Goal: Transaction & Acquisition: Purchase product/service

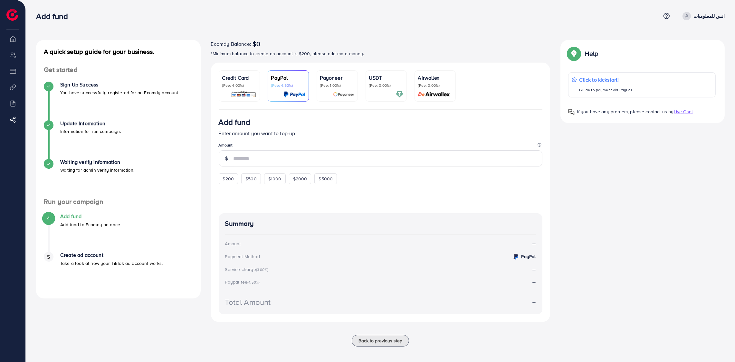
click at [235, 87] on p "(Fee: 4.00%)" at bounding box center [239, 85] width 34 height 5
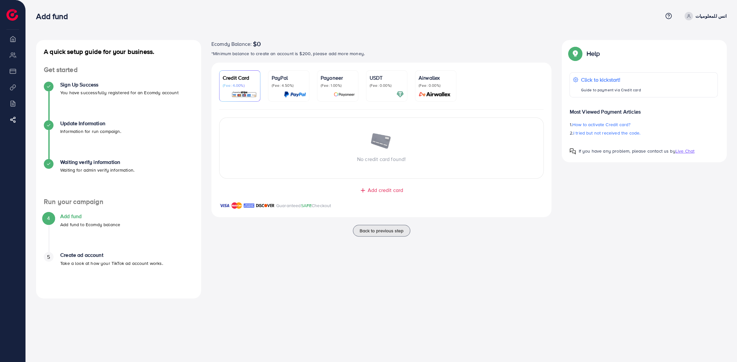
click at [384, 190] on span "Add credit card" at bounding box center [385, 189] width 35 height 7
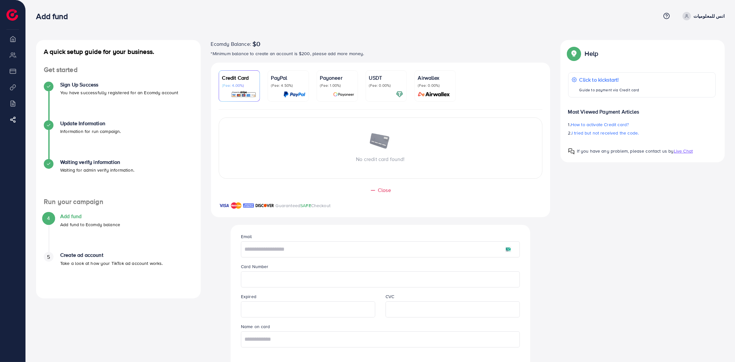
scroll to position [32, 0]
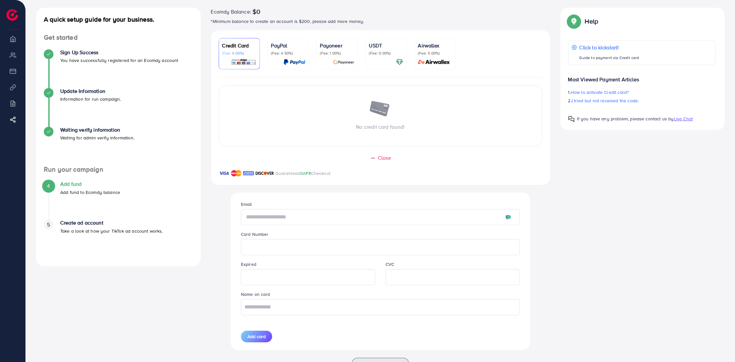
click at [277, 220] on input "text" at bounding box center [380, 217] width 279 height 16
click at [295, 222] on input "text" at bounding box center [380, 217] width 279 height 16
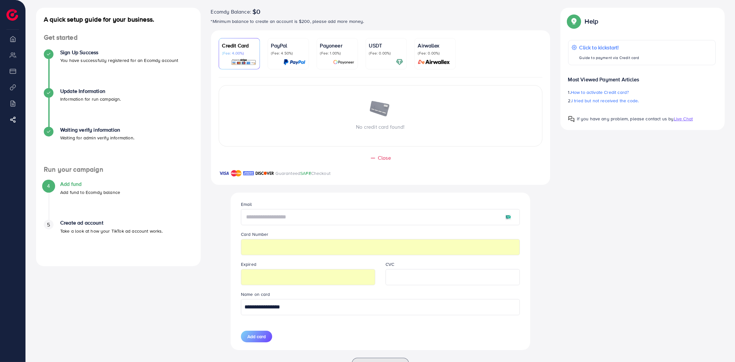
click at [281, 214] on input "text" at bounding box center [380, 217] width 279 height 16
click at [270, 216] on input "text" at bounding box center [380, 217] width 279 height 16
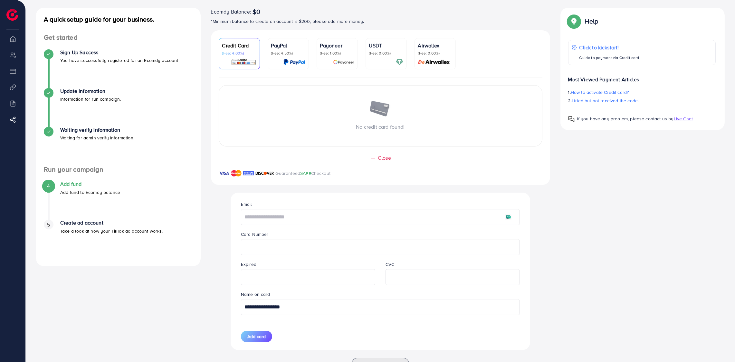
click at [322, 307] on input "**********" at bounding box center [380, 307] width 279 height 16
click at [321, 305] on input "**********" at bounding box center [380, 307] width 279 height 16
type input "*"
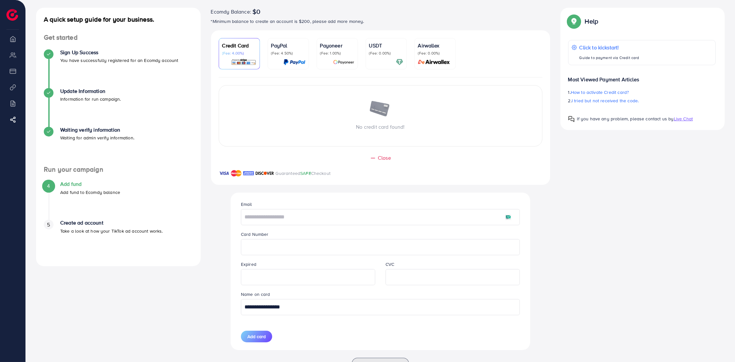
type input "**********"
click at [261, 210] on input "text" at bounding box center [380, 217] width 279 height 16
type input "**********"
click at [259, 223] on input "**********" at bounding box center [380, 217] width 279 height 16
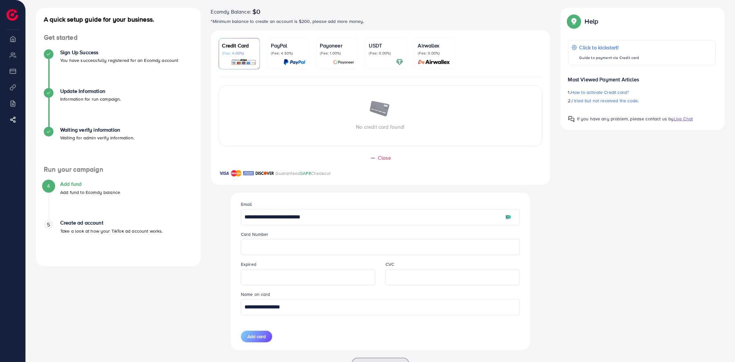
click at [259, 223] on input "**********" at bounding box center [380, 217] width 279 height 16
click at [260, 332] on button "Add card" at bounding box center [256, 336] width 31 height 12
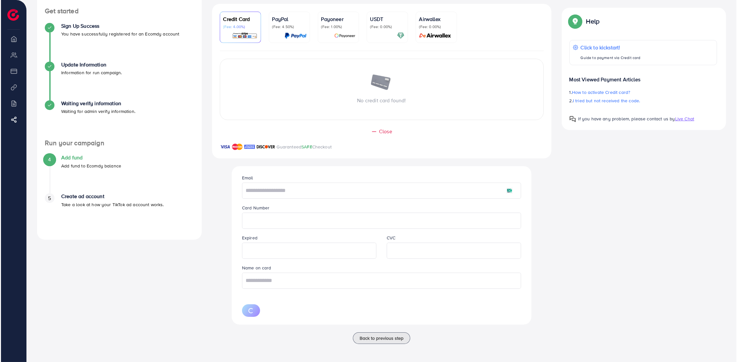
scroll to position [0, 0]
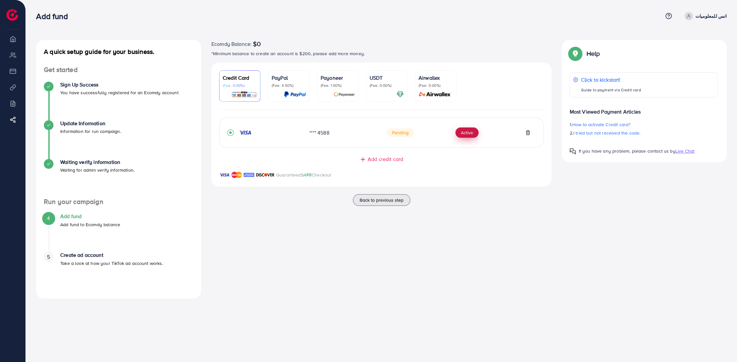
click at [464, 132] on button "Active" at bounding box center [466, 132] width 23 height 10
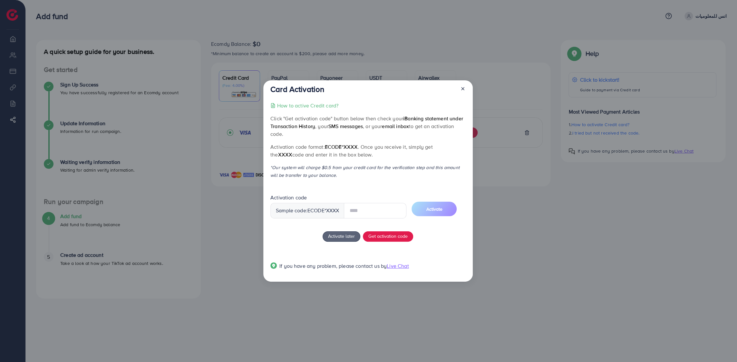
click at [365, 209] on input "text" at bounding box center [375, 210] width 63 height 15
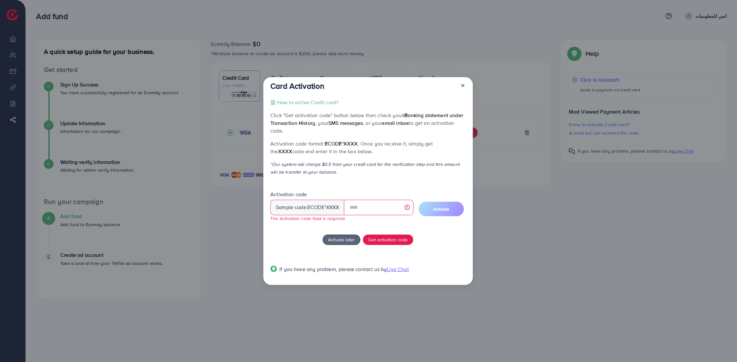
click at [296, 116] on p "Click "Get activation code" button below then check your iBanking statement und…" at bounding box center [367, 122] width 195 height 23
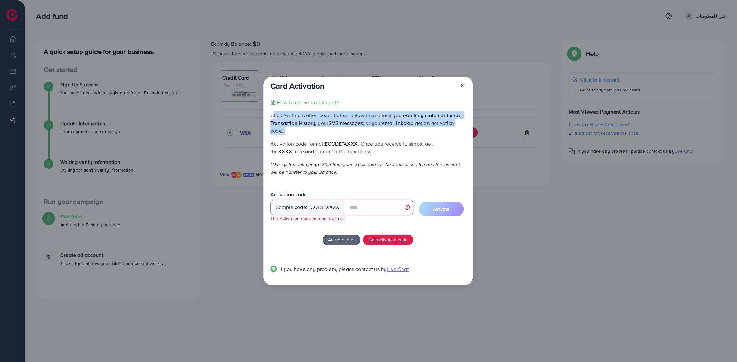
drag, startPoint x: 296, startPoint y: 116, endPoint x: 344, endPoint y: 133, distance: 50.2
click at [344, 134] on p "Click "Get activation code" button below then check your iBanking statement und…" at bounding box center [367, 122] width 195 height 23
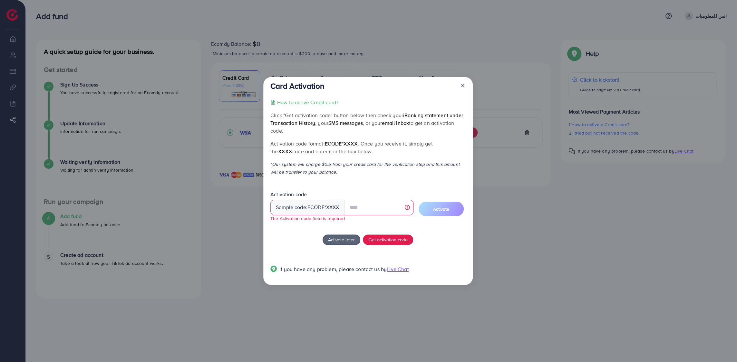
click at [434, 233] on div "How to active Credit card? Click "Get activation code" button below then check …" at bounding box center [367, 189] width 195 height 182
click at [376, 203] on input "text" at bounding box center [378, 206] width 69 height 15
click at [383, 240] on span "Get activation code" at bounding box center [387, 239] width 39 height 7
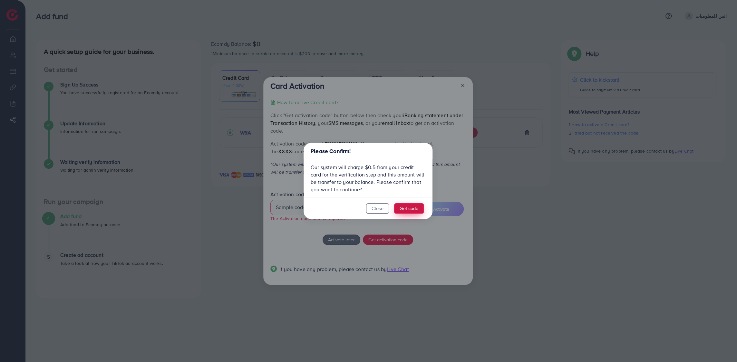
click at [406, 206] on button "Get code" at bounding box center [409, 208] width 30 height 10
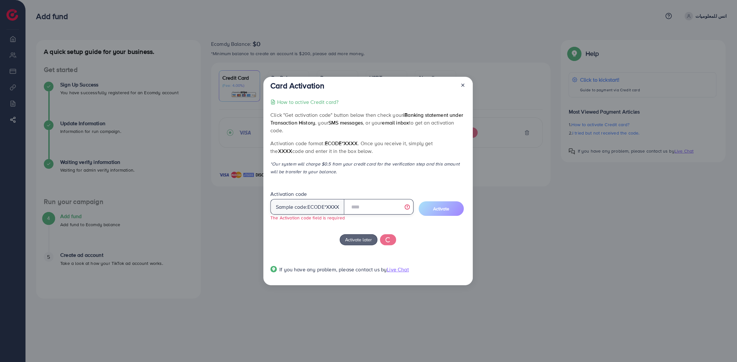
click at [385, 208] on input "text" at bounding box center [378, 206] width 69 height 15
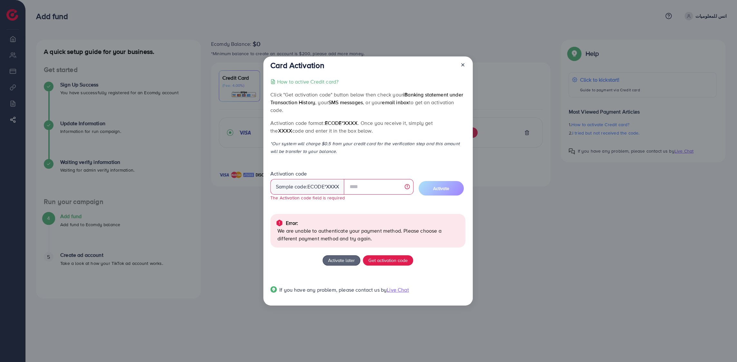
click at [319, 83] on p "How to active Credit card?" at bounding box center [307, 82] width 61 height 8
drag, startPoint x: 462, startPoint y: 64, endPoint x: 470, endPoint y: 74, distance: 12.4
click at [462, 64] on icon at bounding box center [462, 64] width 5 height 5
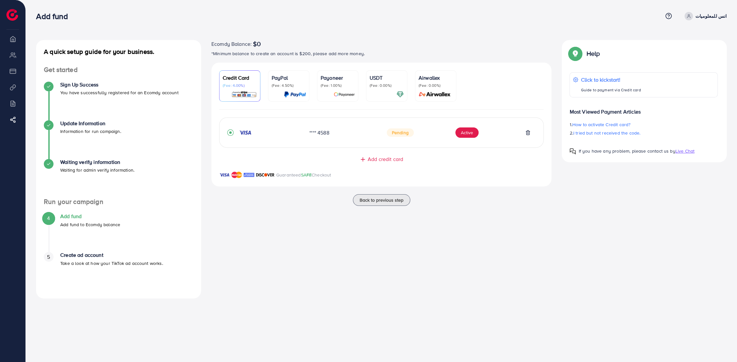
click at [505, 176] on div "Guaranteed SAFE Checkout" at bounding box center [381, 178] width 340 height 15
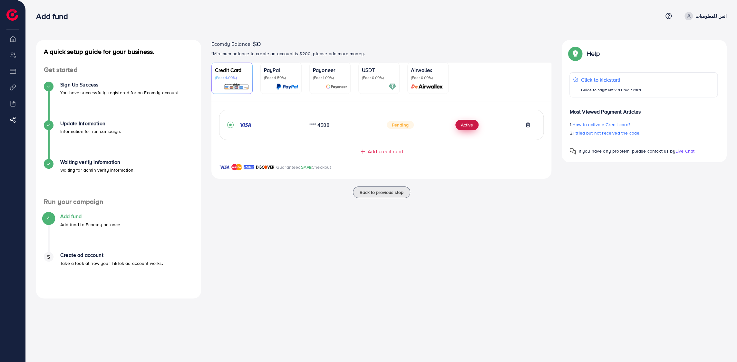
click at [467, 128] on button "Active" at bounding box center [466, 125] width 23 height 10
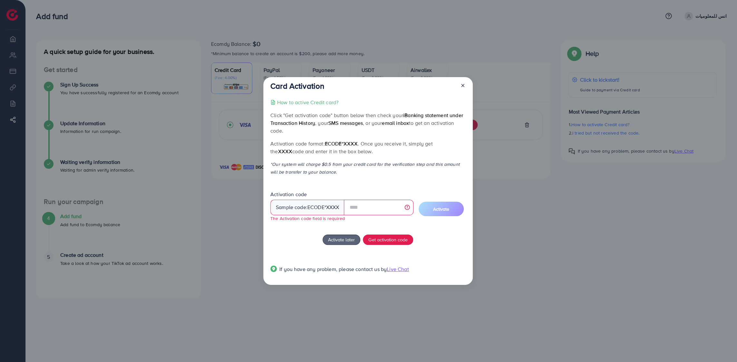
click at [309, 212] on div "Sample code: ecode *XXXX" at bounding box center [307, 206] width 74 height 15
click at [369, 211] on input "text" at bounding box center [378, 206] width 69 height 15
click at [289, 115] on p "Click "Get activation code" button below then check your iBanking statement und…" at bounding box center [367, 122] width 195 height 23
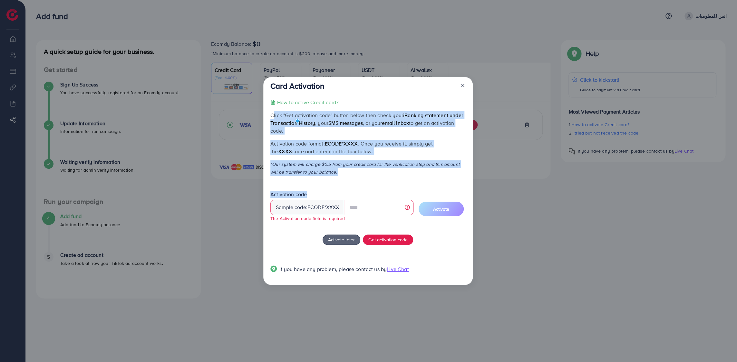
drag, startPoint x: 289, startPoint y: 115, endPoint x: 308, endPoint y: 177, distance: 64.6
click at [308, 177] on div "How to active Credit card? Click "Get activation code" button below then check …" at bounding box center [367, 189] width 195 height 182
click at [314, 173] on p "*Our system will charge $0.5 from your credit card for the verification step an…" at bounding box center [367, 167] width 195 height 15
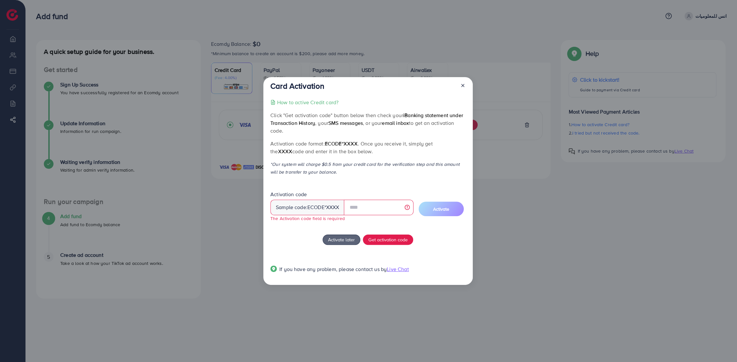
click at [274, 117] on p "Click "Get activation code" button below then check your iBanking statement und…" at bounding box center [367, 122] width 195 height 23
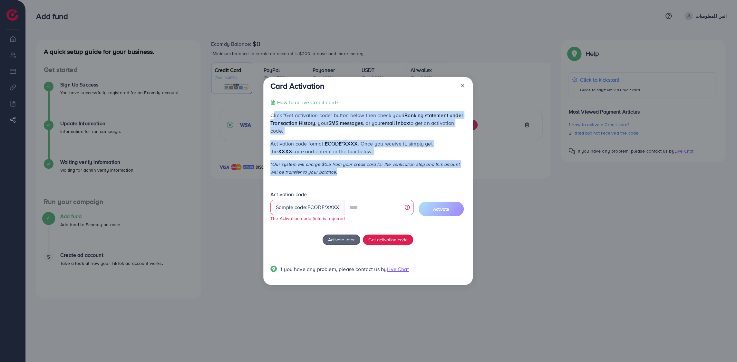
drag, startPoint x: 274, startPoint y: 117, endPoint x: 478, endPoint y: 172, distance: 211.5
click at [478, 172] on div "Card Activation How to active Credit card? Click "Get activation code" button b…" at bounding box center [368, 181] width 737 height 362
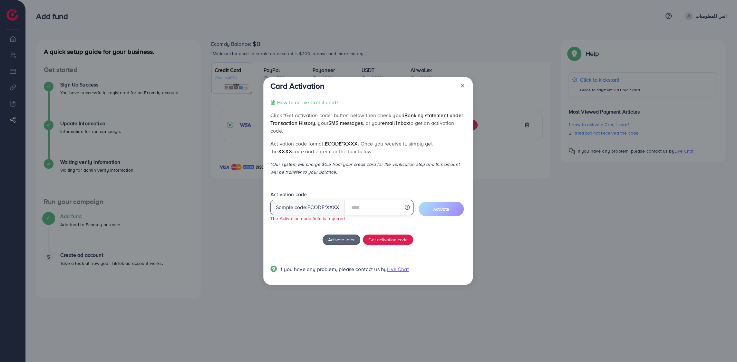
click at [360, 205] on input "text" at bounding box center [378, 206] width 69 height 15
click at [397, 241] on span "Get activation code" at bounding box center [387, 239] width 39 height 7
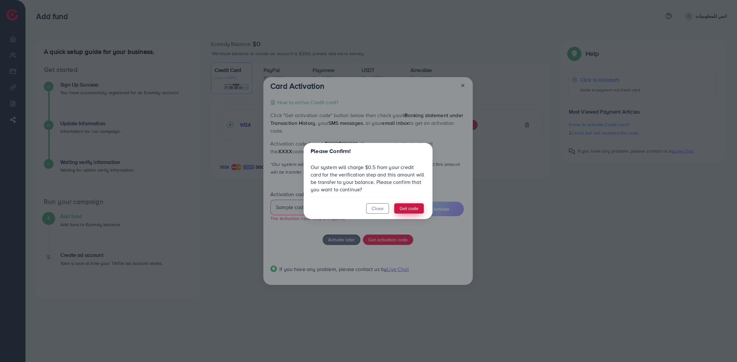
click at [407, 211] on button "Get code" at bounding box center [409, 208] width 30 height 10
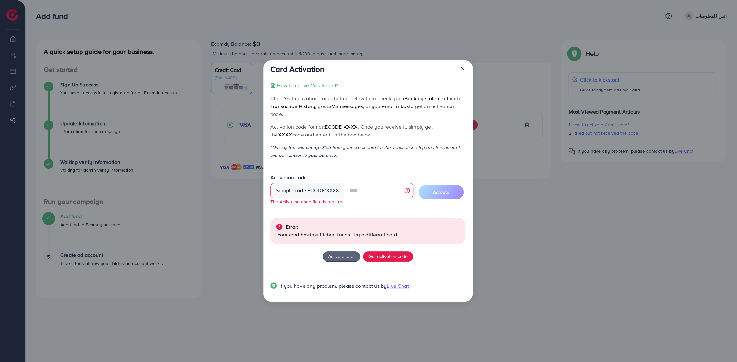
click at [462, 68] on line at bounding box center [462, 68] width 3 height 3
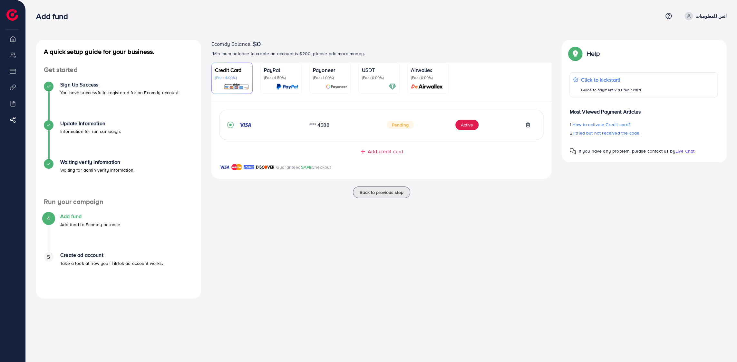
click at [393, 152] on span "Add credit card" at bounding box center [385, 151] width 35 height 7
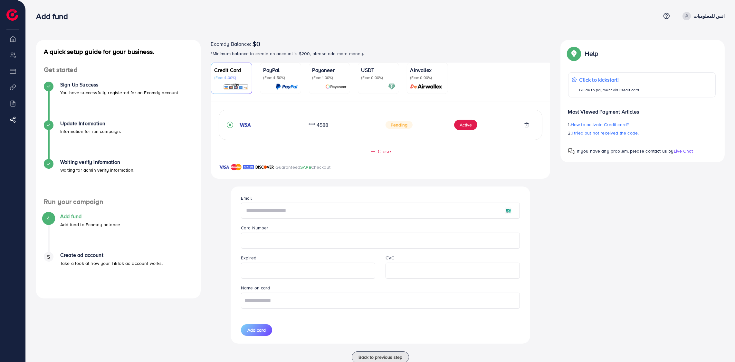
click at [325, 208] on input "text" at bounding box center [380, 210] width 279 height 16
paste input "**********"
type input "**********"
click at [299, 306] on input "text" at bounding box center [380, 300] width 279 height 16
type input "**********"
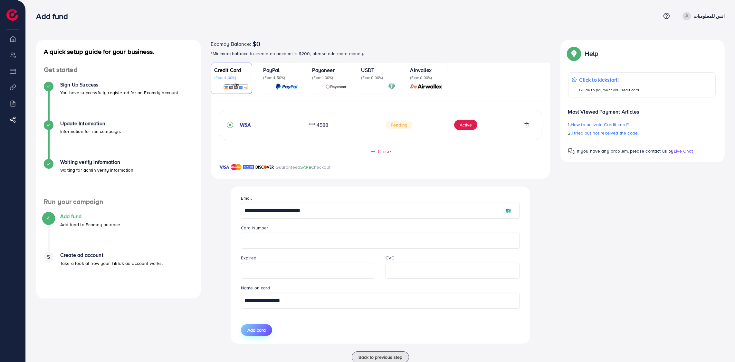
click at [248, 334] on button "Add card" at bounding box center [256, 330] width 31 height 12
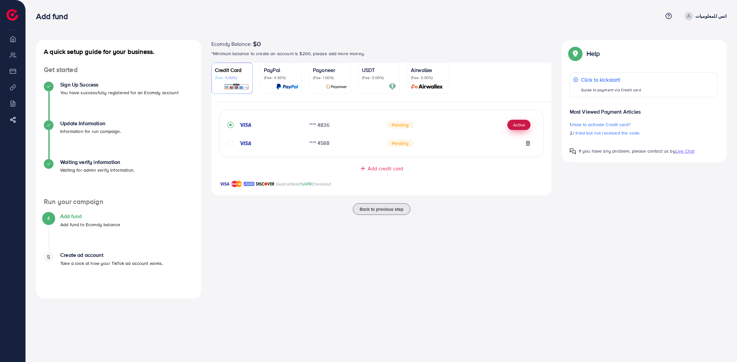
click at [518, 124] on button "Active" at bounding box center [518, 125] width 23 height 10
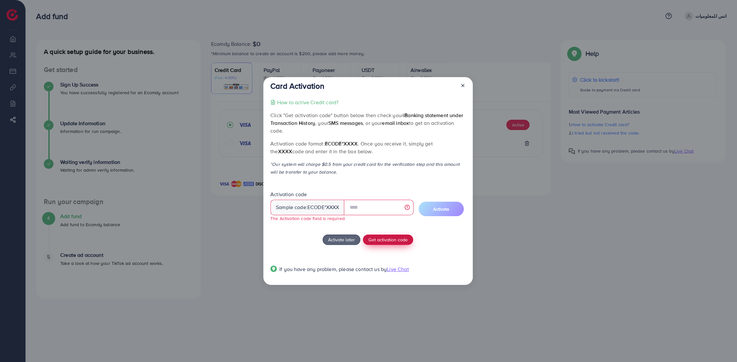
click at [383, 233] on div "How to active Credit card? Click "Get activation code" button below then check …" at bounding box center [367, 189] width 195 height 182
click at [391, 242] on span "Get activation code" at bounding box center [387, 239] width 39 height 7
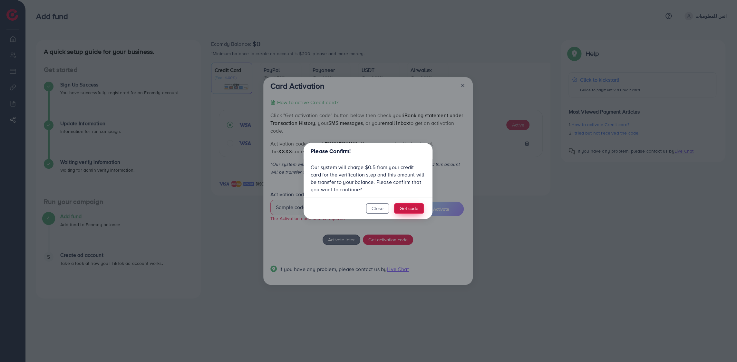
click at [404, 210] on button "Get code" at bounding box center [409, 208] width 30 height 10
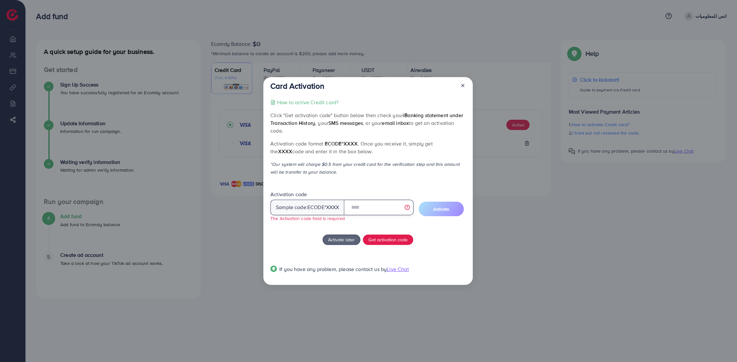
click at [365, 213] on input "text" at bounding box center [378, 206] width 69 height 15
click at [376, 210] on input "text" at bounding box center [378, 206] width 69 height 15
click at [380, 212] on input "text" at bounding box center [378, 206] width 69 height 15
paste input "****"
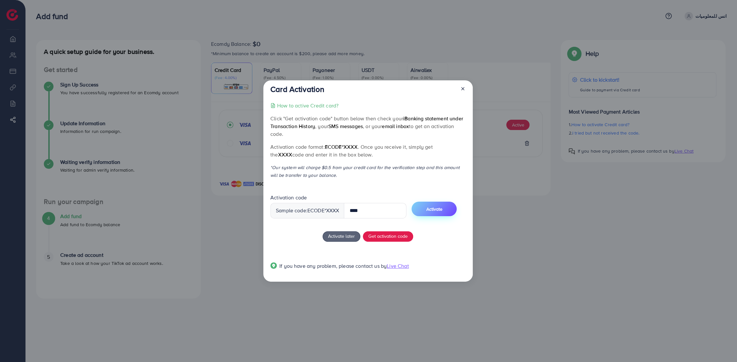
click at [446, 212] on button "Activate" at bounding box center [434, 208] width 45 height 15
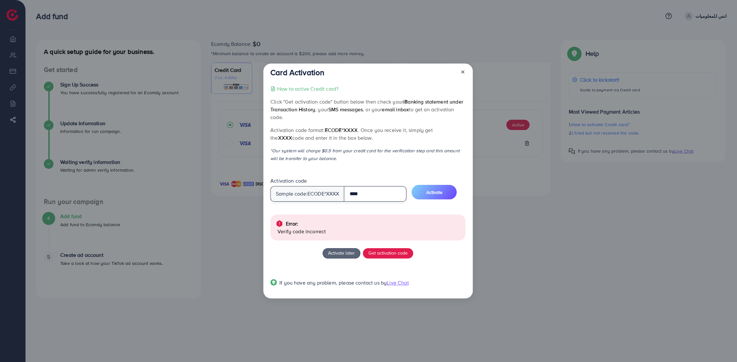
click at [371, 200] on input "****" at bounding box center [375, 193] width 63 height 15
paste input "**********"
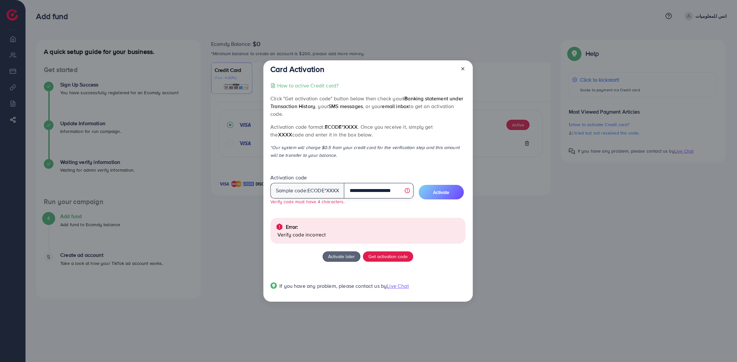
drag, startPoint x: 391, startPoint y: 189, endPoint x: 374, endPoint y: 189, distance: 16.8
click at [374, 189] on input "**********" at bounding box center [378, 190] width 69 height 15
click at [443, 189] on span "Activate" at bounding box center [441, 192] width 16 height 6
click at [444, 196] on button "Activate" at bounding box center [441, 192] width 45 height 15
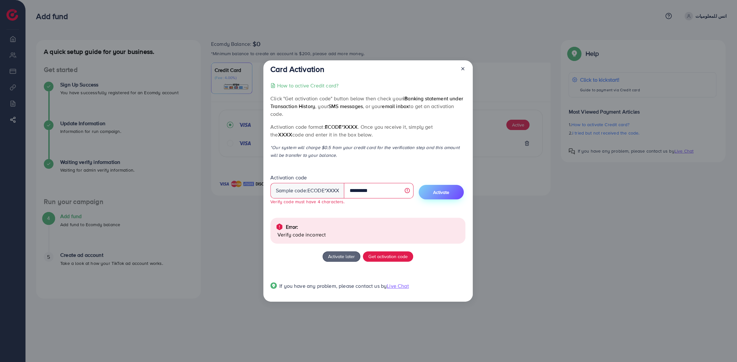
click at [444, 196] on button "Activate" at bounding box center [441, 192] width 45 height 15
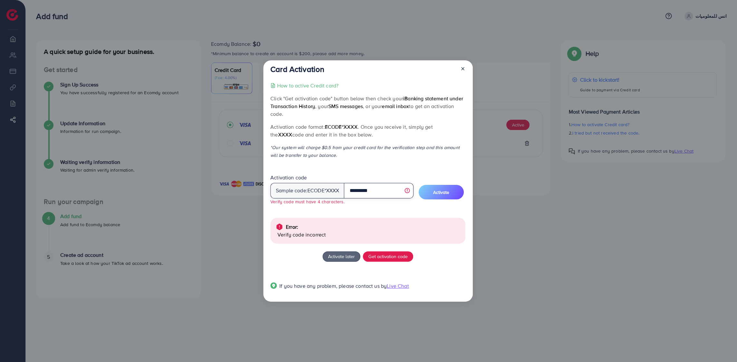
drag, startPoint x: 362, startPoint y: 188, endPoint x: 376, endPoint y: 190, distance: 14.3
click at [376, 190] on input "*********" at bounding box center [378, 190] width 69 height 15
click at [360, 187] on input "*********" at bounding box center [378, 190] width 69 height 15
drag, startPoint x: 362, startPoint y: 188, endPoint x: 345, endPoint y: 191, distance: 16.4
click at [345, 191] on input "*********" at bounding box center [378, 190] width 69 height 15
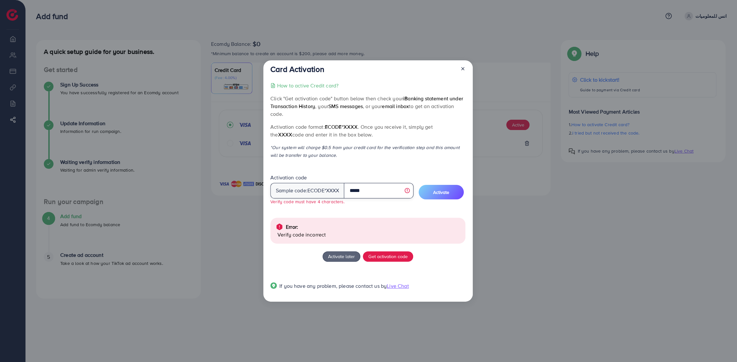
drag, startPoint x: 352, startPoint y: 189, endPoint x: 347, endPoint y: 190, distance: 4.5
click at [347, 190] on input "*****" at bounding box center [378, 190] width 69 height 15
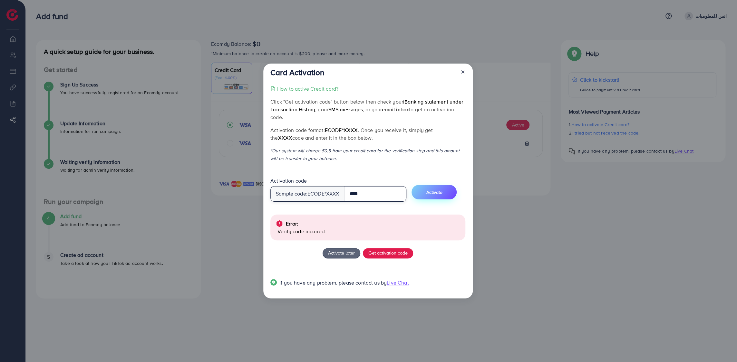
type input "****"
click at [439, 195] on button "Activate" at bounding box center [434, 192] width 45 height 15
click at [390, 255] on span "Get activation code" at bounding box center [387, 252] width 39 height 7
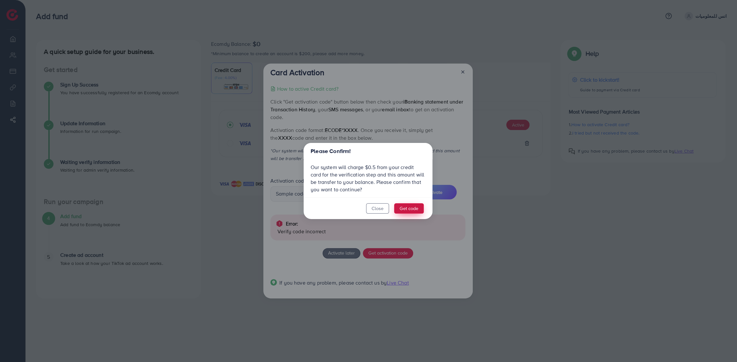
click at [407, 208] on button "Get code" at bounding box center [409, 208] width 30 height 10
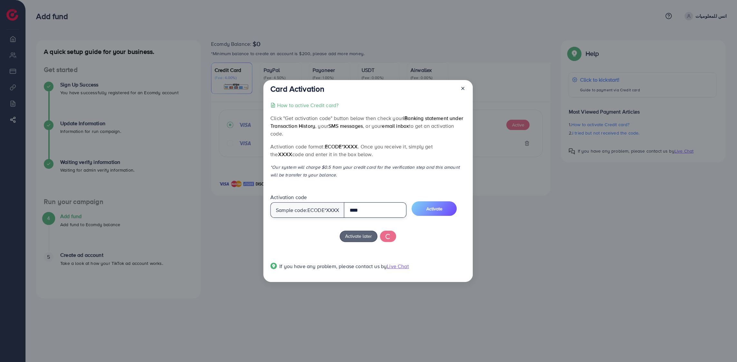
click at [396, 213] on input "****" at bounding box center [375, 209] width 63 height 15
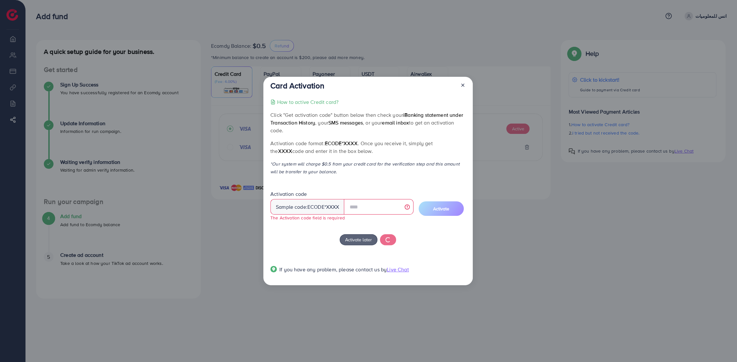
drag, startPoint x: 328, startPoint y: 172, endPoint x: 295, endPoint y: 119, distance: 62.1
click at [271, 117] on div "How to active Credit card? Click "Get activation code" button below then check …" at bounding box center [367, 189] width 195 height 183
click at [364, 189] on div "How to active Credit card? Click "Get activation code" button below then check …" at bounding box center [367, 189] width 195 height 183
click at [363, 243] on button "Activate later" at bounding box center [359, 239] width 38 height 11
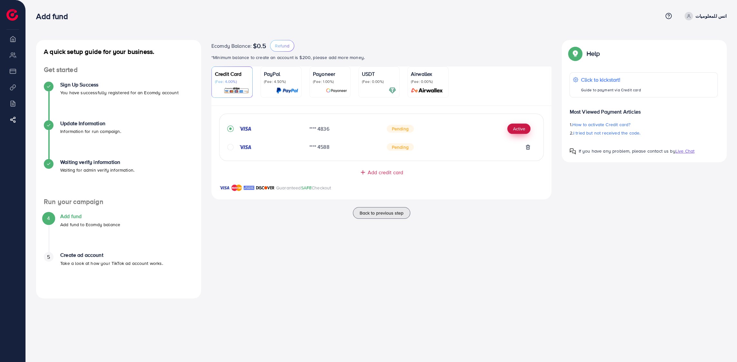
click at [516, 127] on button "Active" at bounding box center [518, 128] width 23 height 10
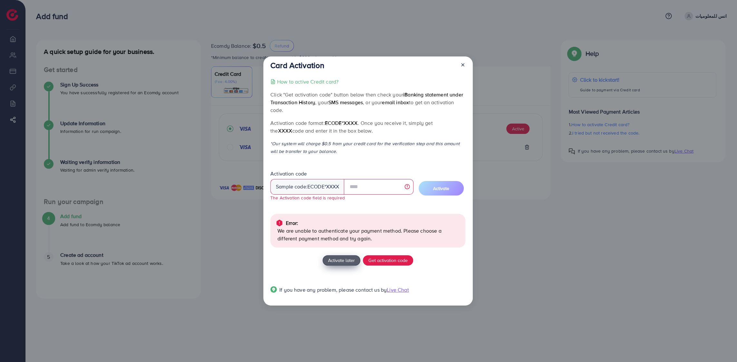
click at [333, 259] on span "Activate later" at bounding box center [341, 260] width 27 height 7
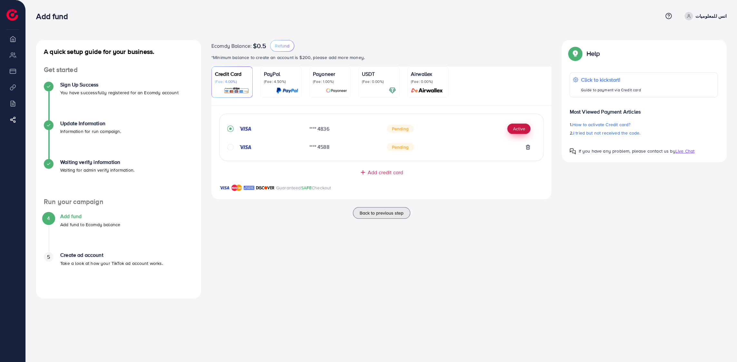
click at [521, 131] on button "Active" at bounding box center [518, 128] width 23 height 10
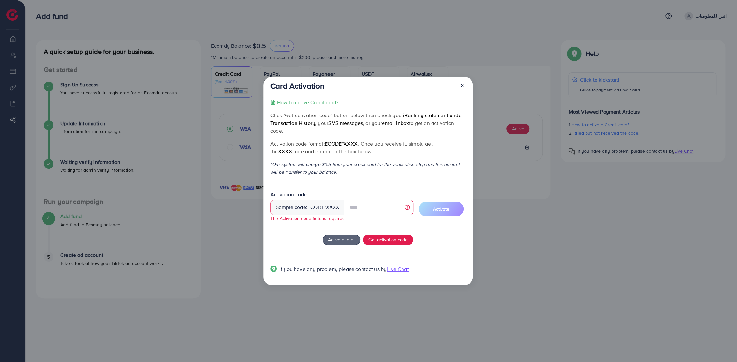
drag, startPoint x: 332, startPoint y: 176, endPoint x: 277, endPoint y: 165, distance: 56.4
click at [277, 165] on p "*Our system will charge $0.5 from your credit card for the verification step an…" at bounding box center [367, 167] width 195 height 15
drag, startPoint x: 270, startPoint y: 165, endPoint x: 465, endPoint y: 172, distance: 194.8
click at [465, 172] on p "*Our system will charge $0.5 from your credit card for the verification step an…" at bounding box center [367, 167] width 195 height 15
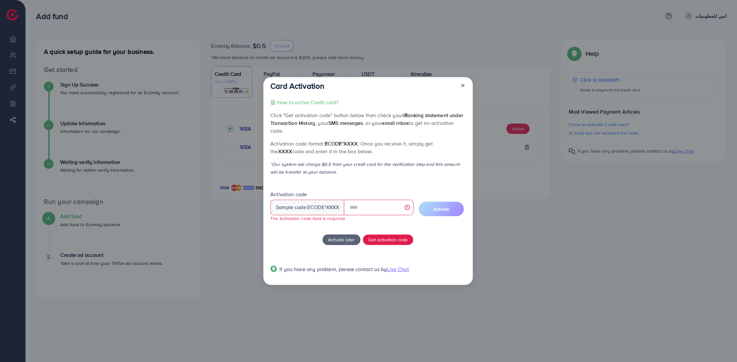
click at [327, 144] on span "ecode*XXXX" at bounding box center [341, 143] width 33 height 7
click at [335, 121] on span "SMS messages" at bounding box center [345, 122] width 34 height 7
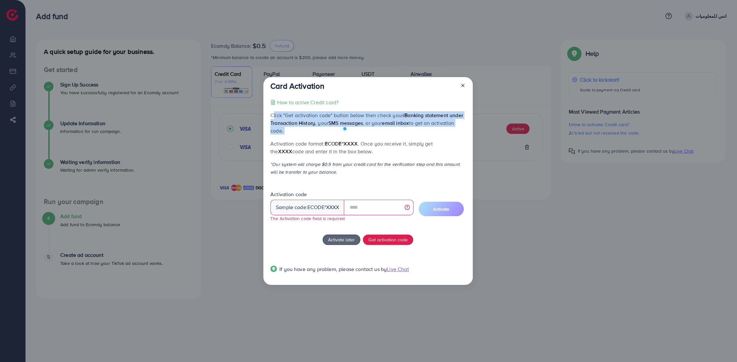
click at [335, 121] on span "SMS messages" at bounding box center [345, 122] width 34 height 7
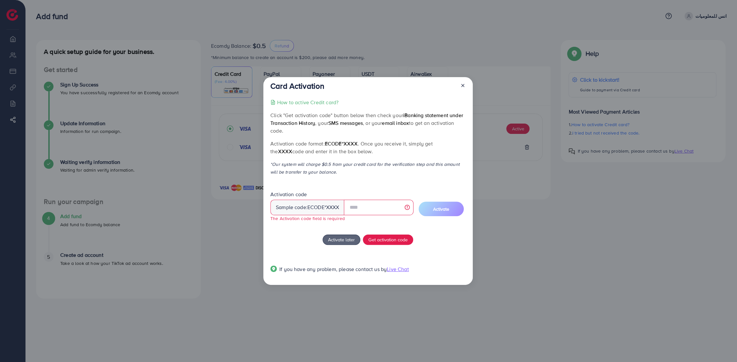
click at [389, 158] on div "How to active Credit card? Click "Get activation code" button below then check …" at bounding box center [367, 189] width 195 height 182
click at [316, 218] on small "The Activation code field is required" at bounding box center [307, 218] width 74 height 6
click at [405, 269] on span "Live Chat" at bounding box center [398, 268] width 22 height 7
click at [360, 210] on input "text" at bounding box center [378, 206] width 69 height 15
click at [463, 86] on icon at bounding box center [462, 85] width 5 height 5
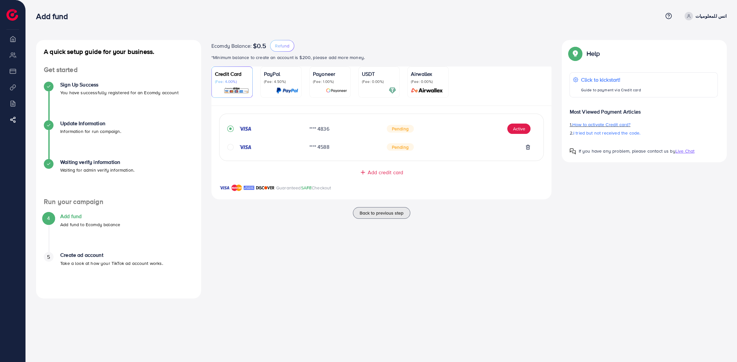
click at [609, 124] on span "How to activate Credit card?" at bounding box center [601, 124] width 58 height 6
click at [714, 15] on p "انس للمعلوميات" at bounding box center [710, 16] width 31 height 8
click at [693, 15] on span at bounding box center [688, 16] width 8 height 8
click at [693, 17] on span at bounding box center [688, 16] width 8 height 8
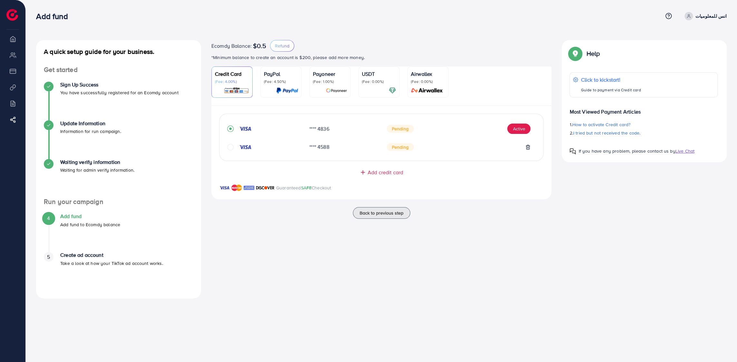
click at [693, 17] on span at bounding box center [688, 16] width 8 height 8
click at [15, 41] on li "Overview" at bounding box center [12, 38] width 25 height 13
click at [15, 65] on li "Payment" at bounding box center [12, 70] width 25 height 13
click at [285, 49] on button "Refund" at bounding box center [282, 46] width 24 height 12
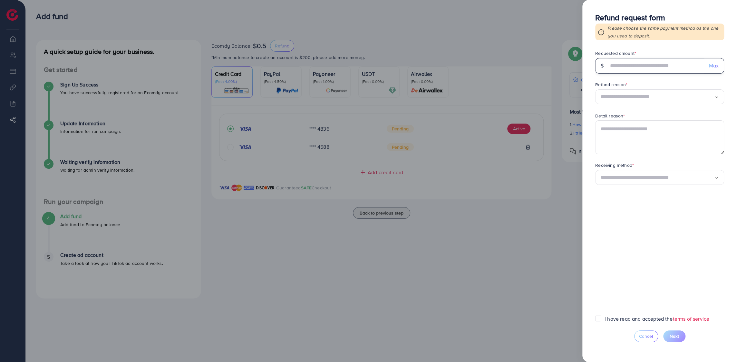
click at [635, 71] on input "text" at bounding box center [655, 65] width 95 height 15
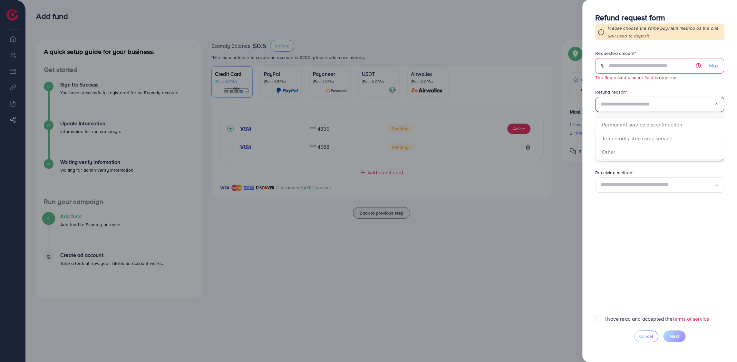
click at [627, 95] on div "Refund reason * Loading... Permanent service discontinuation Temporarily stop u…" at bounding box center [659, 101] width 129 height 24
click at [636, 337] on button "Cancel" at bounding box center [646, 336] width 24 height 12
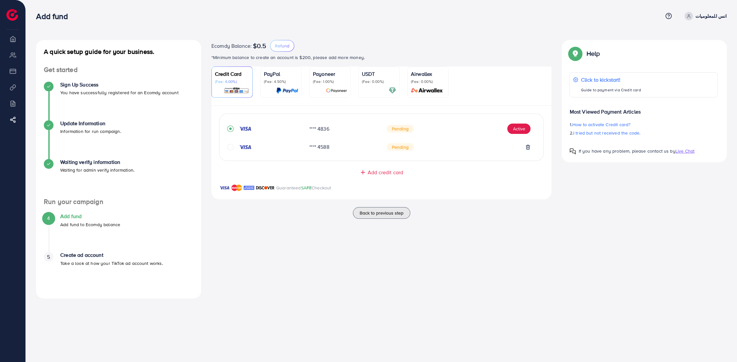
click at [267, 251] on div "Ecomdy Balance: $0.5 Refund *Minimum balance to create an account is $200, plea…" at bounding box center [381, 169] width 351 height 258
click at [517, 130] on button "Active" at bounding box center [518, 128] width 23 height 10
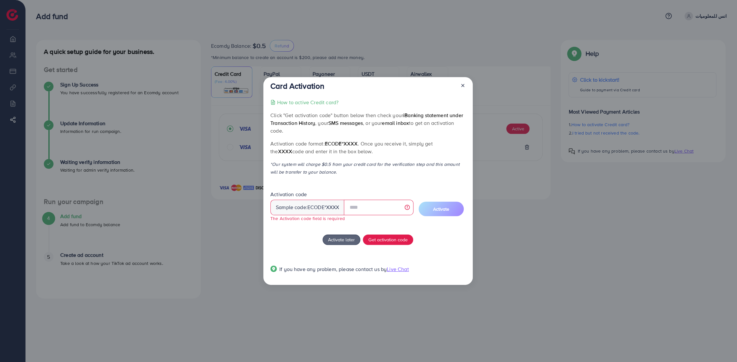
click at [317, 207] on span "ecode" at bounding box center [315, 206] width 17 height 7
click at [335, 207] on div "Sample code: ecode *XXXX" at bounding box center [307, 206] width 74 height 15
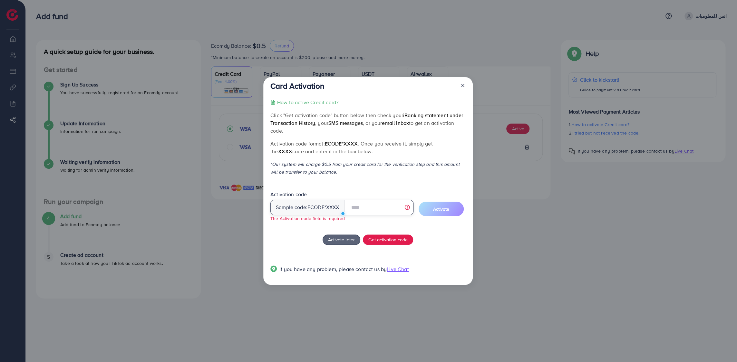
click at [364, 209] on input "text" at bounding box center [378, 206] width 69 height 15
click at [305, 102] on p "How to active Credit card?" at bounding box center [307, 102] width 61 height 8
click at [463, 86] on icon at bounding box center [462, 85] width 5 height 5
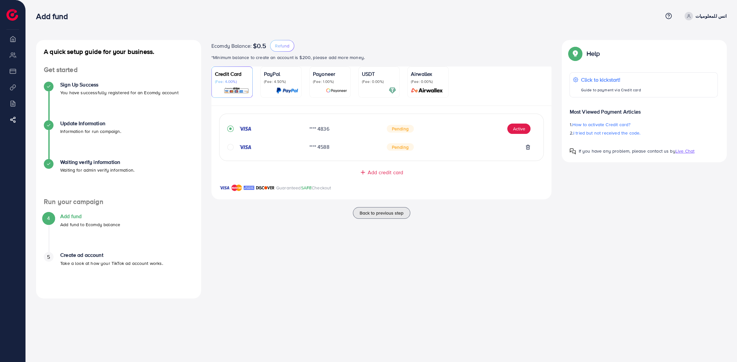
click at [243, 83] on p "(Fee: 4.00%)" at bounding box center [232, 81] width 34 height 5
click at [258, 189] on img at bounding box center [265, 188] width 19 height 8
click at [84, 86] on h4 "Sign Up Success" at bounding box center [119, 85] width 118 height 6
click at [74, 124] on h4 "Update Information" at bounding box center [90, 123] width 61 height 6
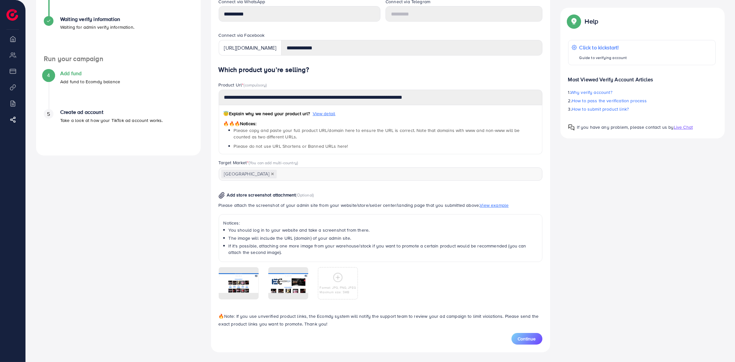
scroll to position [78, 0]
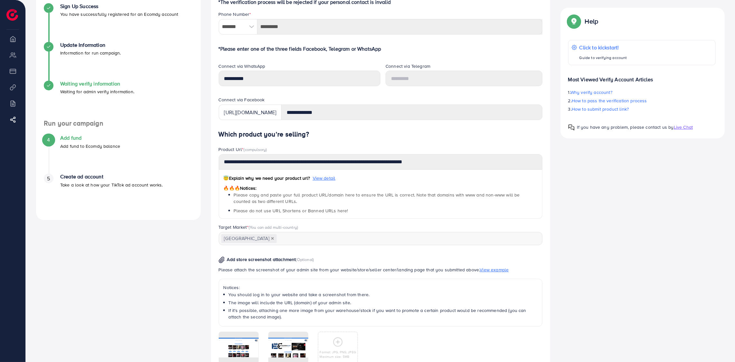
click at [89, 92] on p "Waiting for admin verify information." at bounding box center [97, 92] width 74 height 8
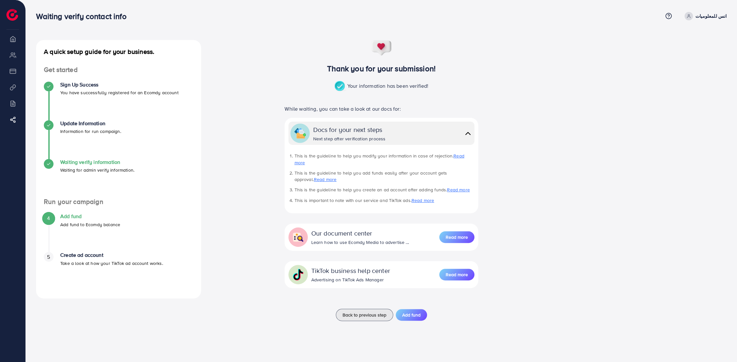
click at [83, 168] on p "Waiting for admin verify information." at bounding box center [97, 170] width 74 height 8
click at [90, 160] on h4 "Waiting verify information" at bounding box center [97, 162] width 74 height 6
click at [72, 215] on h4 "Add fund" at bounding box center [90, 216] width 60 height 6
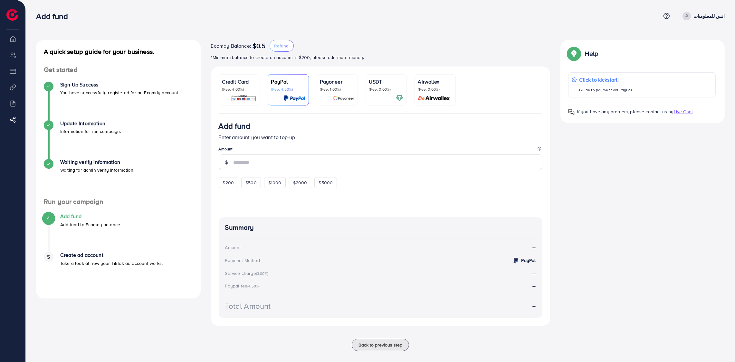
click at [229, 91] on p "(Fee: 4.00%)" at bounding box center [239, 89] width 34 height 5
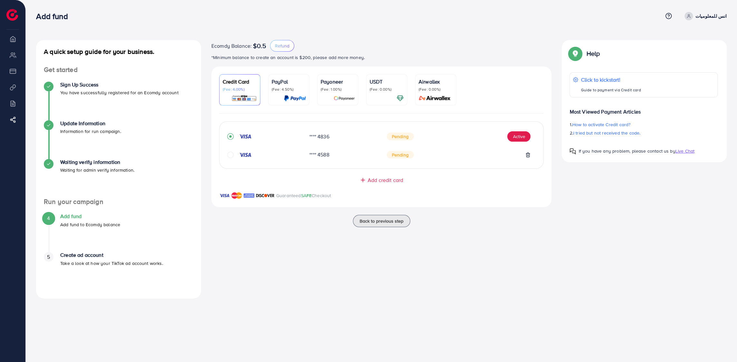
click at [234, 87] on p "(Fee: 4.00%)" at bounding box center [240, 89] width 34 height 5
click at [382, 227] on button "Back to previous step" at bounding box center [381, 221] width 57 height 12
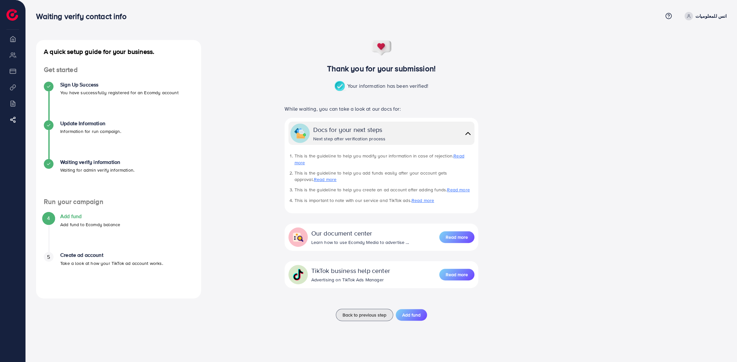
click at [75, 225] on p "Add fund to Ecomdy balance" at bounding box center [90, 224] width 60 height 8
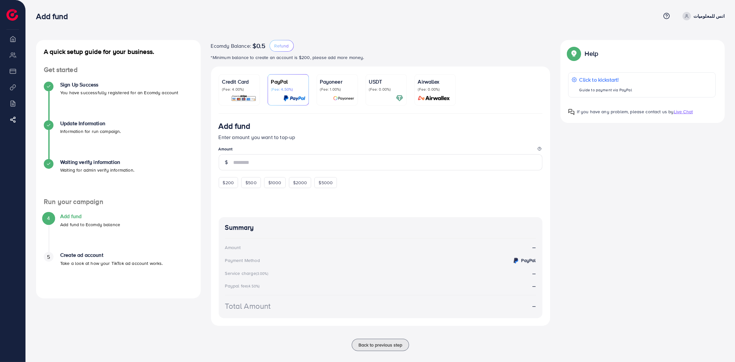
click at [77, 259] on p "Take a look at how your TikTok ad account works." at bounding box center [111, 263] width 103 height 8
drag, startPoint x: 76, startPoint y: 224, endPoint x: 174, endPoint y: 184, distance: 105.8
click at [76, 224] on p "Add fund to Ecomdy balance" at bounding box center [90, 224] width 60 height 8
click at [250, 87] on p "(Fee: 4.00%)" at bounding box center [239, 89] width 34 height 5
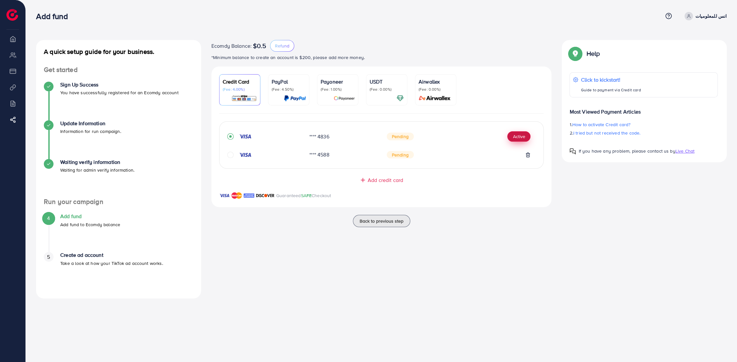
click at [521, 140] on button "Active" at bounding box center [518, 136] width 23 height 10
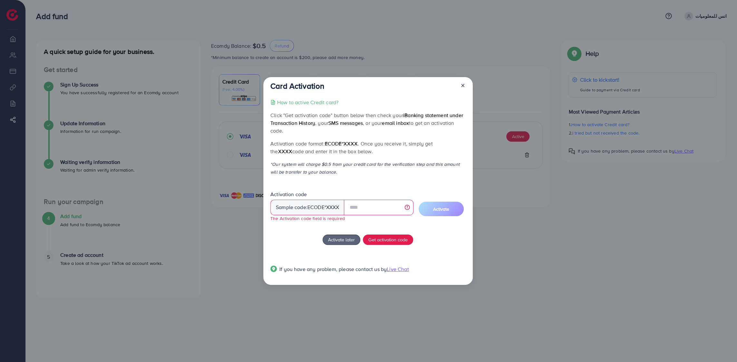
click at [310, 211] on div "Sample code: ecode *XXXX" at bounding box center [307, 206] width 74 height 15
click at [315, 208] on span "ecode" at bounding box center [315, 206] width 17 height 7
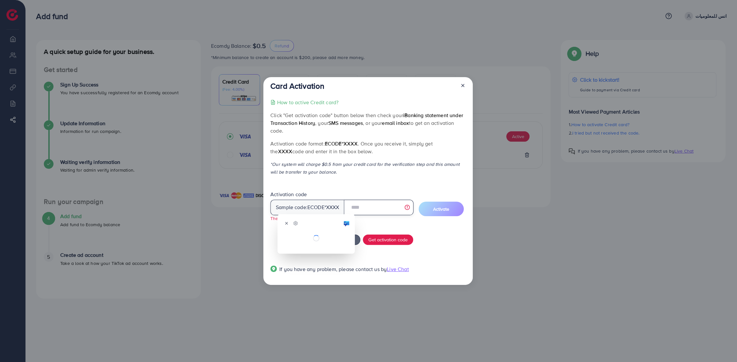
click at [345, 205] on input "text" at bounding box center [378, 206] width 69 height 15
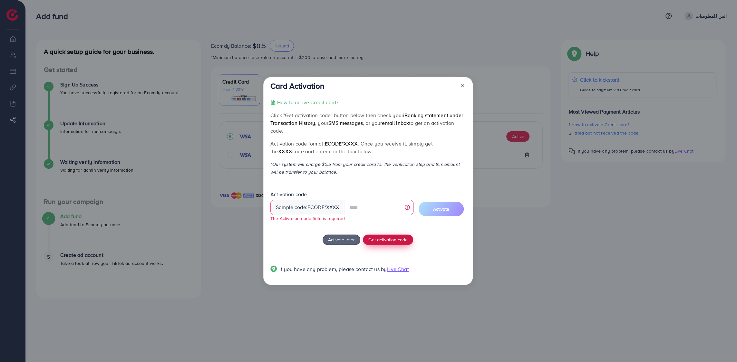
click at [396, 243] on button "Get activation code" at bounding box center [388, 239] width 50 height 10
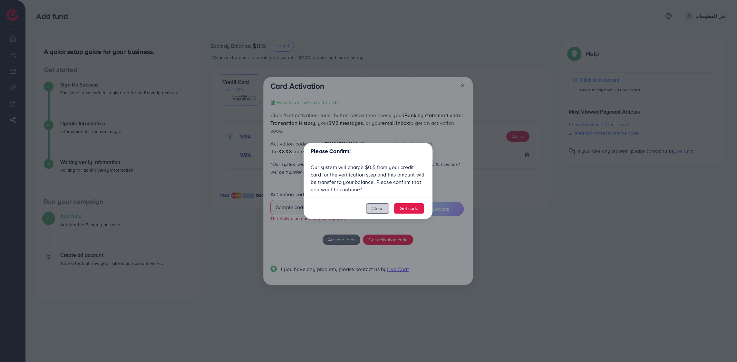
click at [371, 206] on button "Close" at bounding box center [377, 208] width 23 height 10
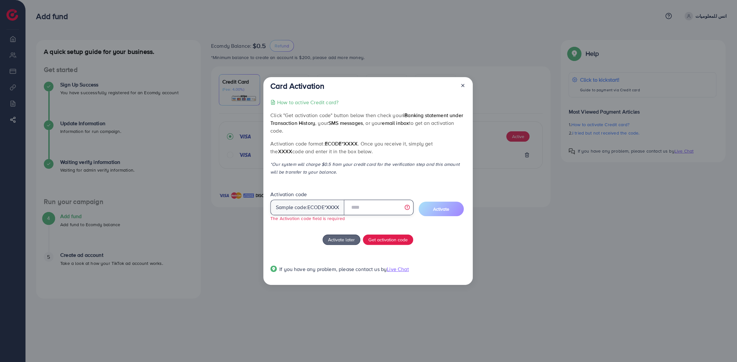
click at [371, 206] on input "text" at bounding box center [378, 206] width 69 height 15
click at [460, 83] on icon at bounding box center [462, 85] width 5 height 5
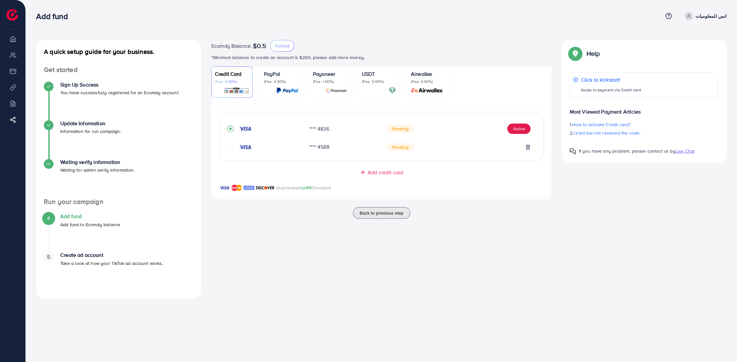
click at [228, 148] on icon "circle" at bounding box center [230, 147] width 6 height 6
click at [231, 128] on icon "circle" at bounding box center [230, 127] width 6 height 6
click at [609, 79] on p "Click to kickstart!" at bounding box center [610, 80] width 61 height 8
click at [333, 81] on p "(Fee: 1.00%)" at bounding box center [330, 81] width 34 height 5
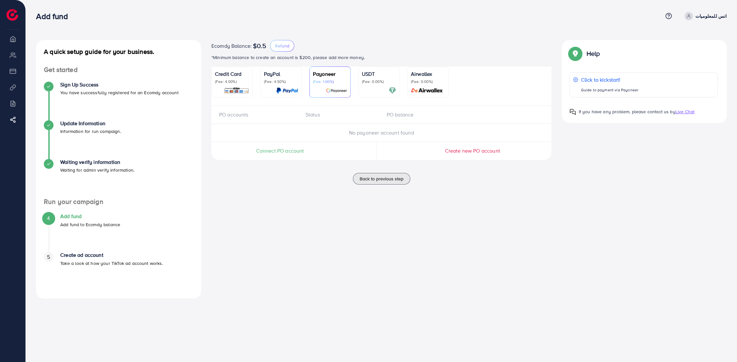
click at [371, 83] on p "(Fee: 0.00%)" at bounding box center [379, 81] width 34 height 5
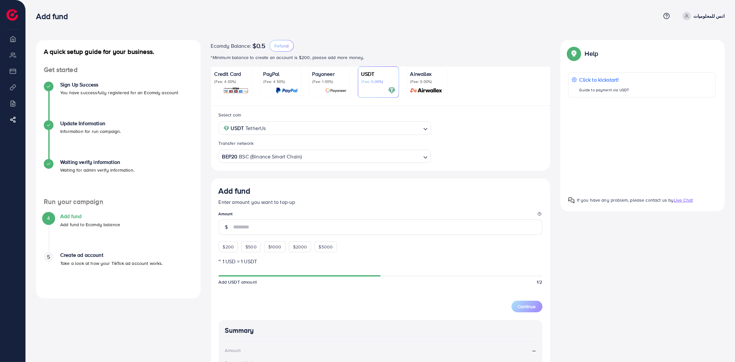
click at [430, 74] on p "Airwallex" at bounding box center [428, 74] width 34 height 8
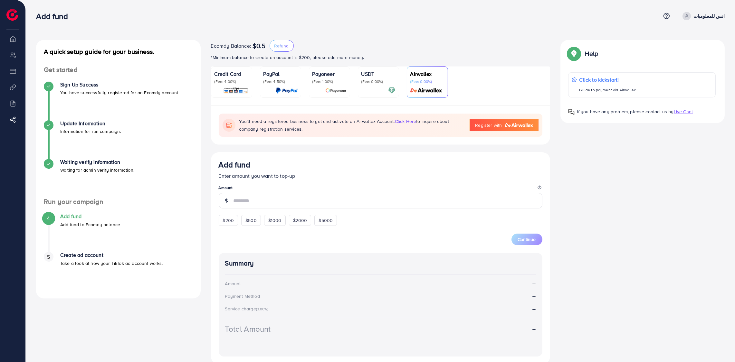
click at [389, 82] on p "(Fee: 0.00%)" at bounding box center [379, 81] width 34 height 5
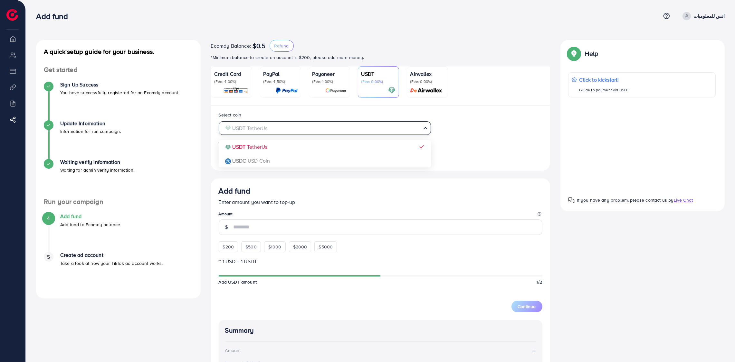
click at [260, 133] on div "USDT TetherUs" at bounding box center [321, 127] width 200 height 11
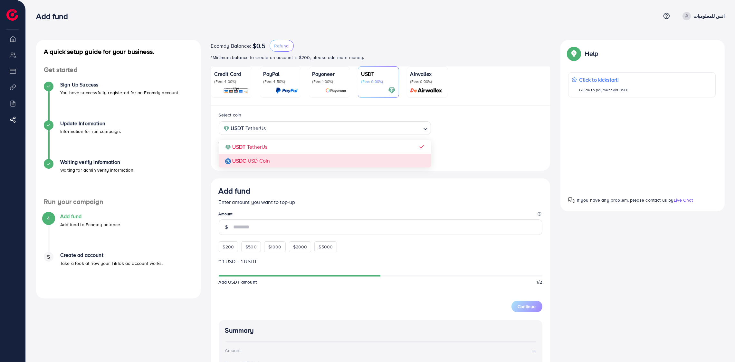
click at [483, 152] on div "Select coin USDT TetherUs Loading... USDT TetherUs USDC USD Coin Transfer netwo…" at bounding box center [381, 137] width 334 height 52
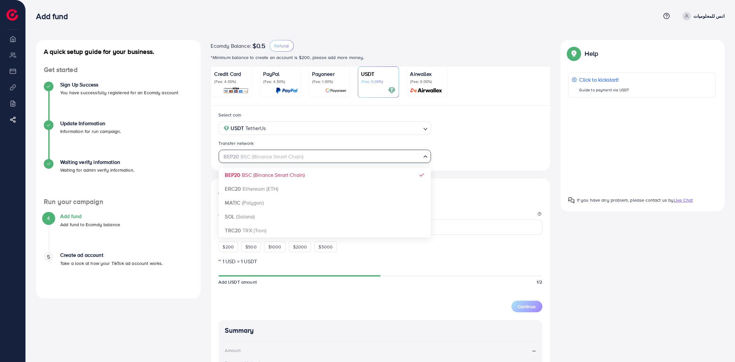
click at [416, 154] on input "Search for option" at bounding box center [321, 156] width 199 height 10
click at [501, 155] on div "Select coin USDT TetherUs Loading... Transfer network BEP20 BSC (Binance Smart …" at bounding box center [381, 137] width 334 height 52
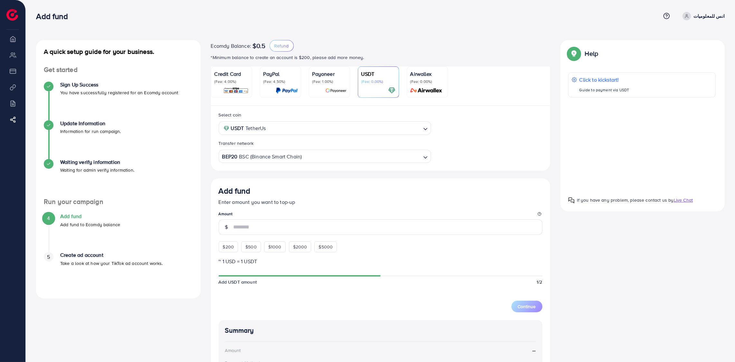
click at [234, 76] on p "Credit Card" at bounding box center [232, 74] width 34 height 8
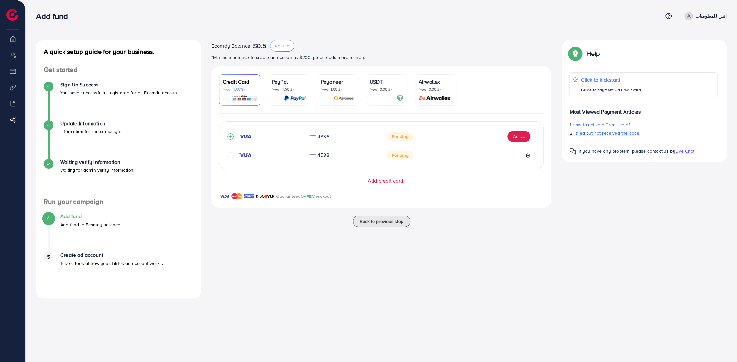
click at [607, 135] on span "I tried but not received the code." at bounding box center [606, 133] width 67 height 6
click at [524, 137] on button "Active" at bounding box center [518, 136] width 23 height 10
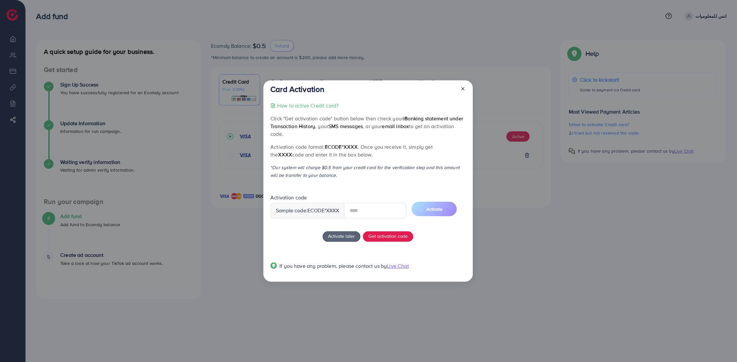
click at [376, 208] on input "text" at bounding box center [375, 210] width 63 height 15
type input "*"
type input "****"
click at [434, 209] on span "Activate" at bounding box center [434, 209] width 16 height 6
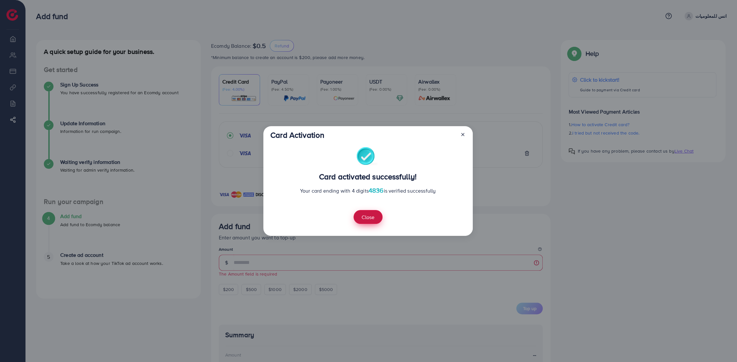
click at [367, 220] on button "Close" at bounding box center [368, 217] width 29 height 14
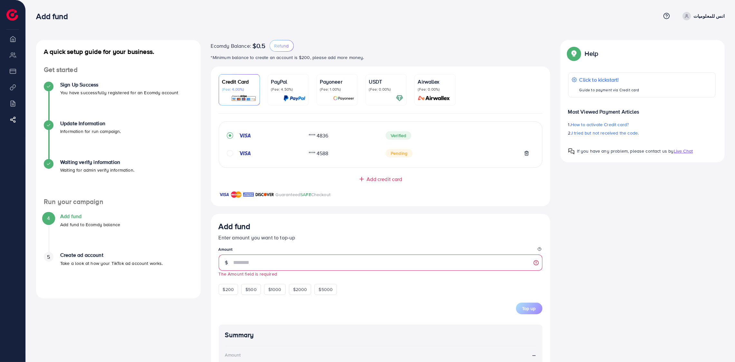
click at [403, 297] on form "Add fund Enter amount you want to top-up Amount The Amount field is required $2…" at bounding box center [381, 267] width 324 height 92
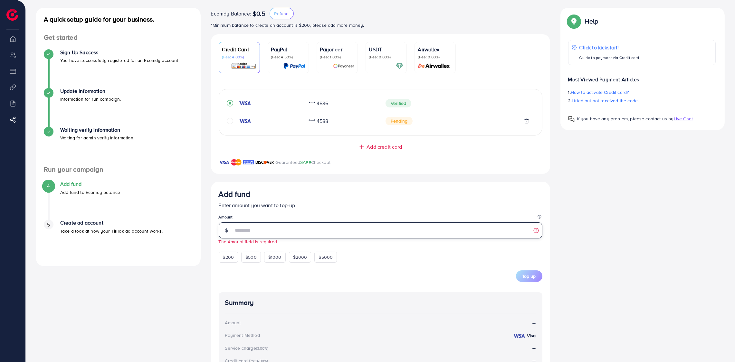
click at [283, 231] on input "number" at bounding box center [388, 230] width 309 height 16
type input "*"
click at [379, 267] on form "Add fund Enter amount you want to top-up Amount * Value must be greater than ze…" at bounding box center [381, 235] width 324 height 92
drag, startPoint x: 431, startPoint y: 278, endPoint x: 427, endPoint y: 275, distance: 5.1
click at [430, 277] on div "Top up" at bounding box center [381, 276] width 324 height 12
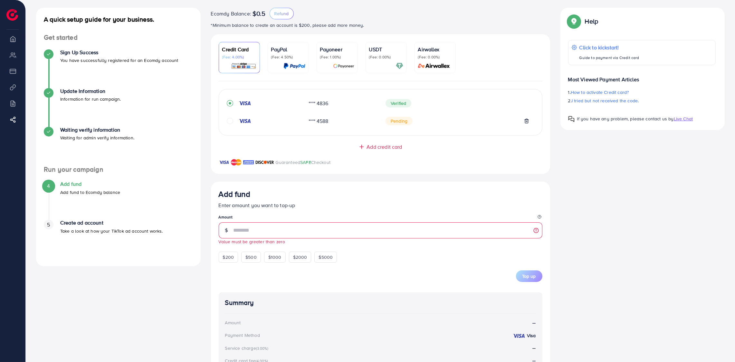
scroll to position [0, 0]
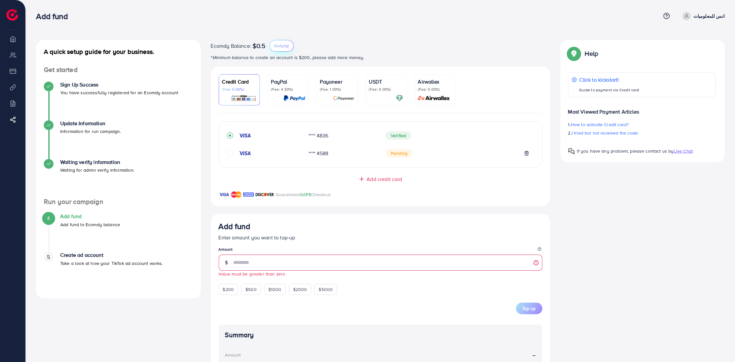
click at [282, 44] on span "Refund" at bounding box center [282, 46] width 15 height 6
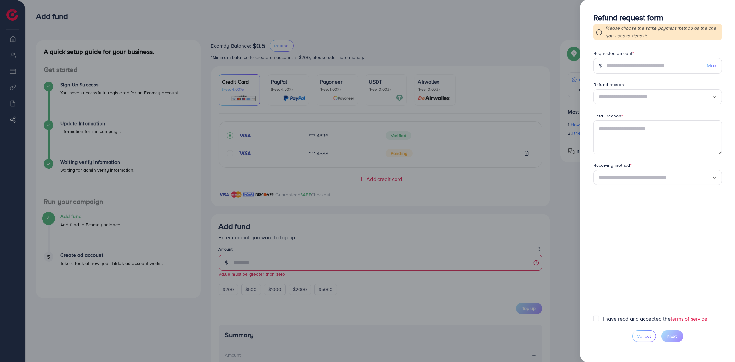
click at [525, 28] on div at bounding box center [367, 181] width 735 height 362
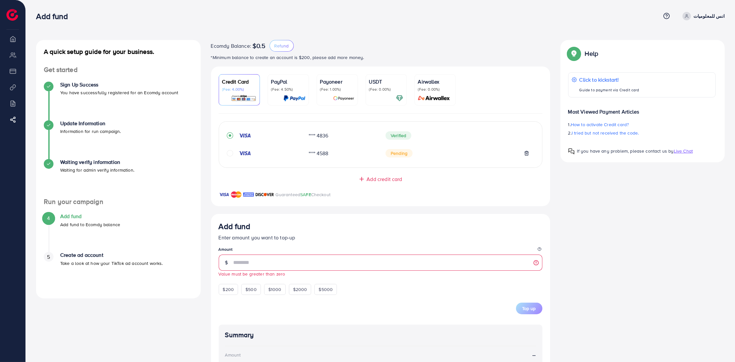
click at [73, 257] on h4 "Create ad account" at bounding box center [111, 255] width 103 height 6
click at [527, 154] on line at bounding box center [527, 153] width 0 height 1
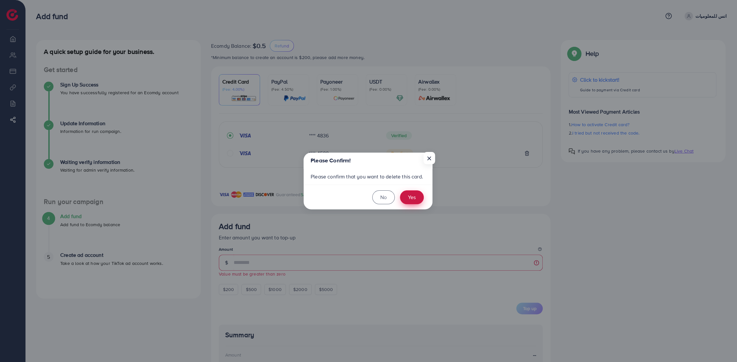
click at [416, 194] on button "Yes" at bounding box center [412, 197] width 24 height 14
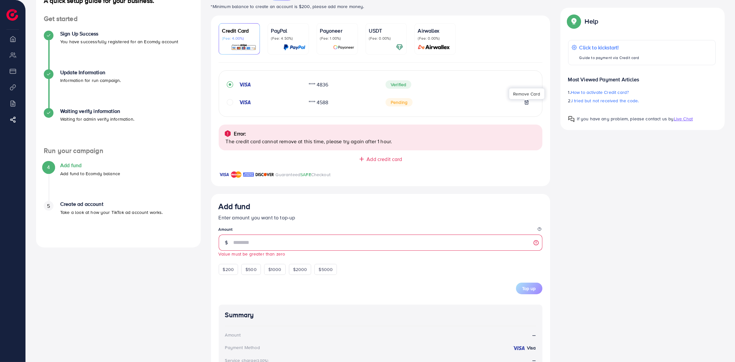
scroll to position [19, 0]
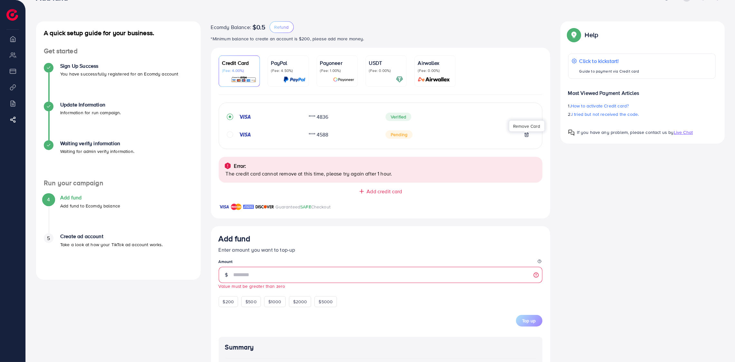
click at [528, 136] on icon at bounding box center [526, 134] width 5 height 5
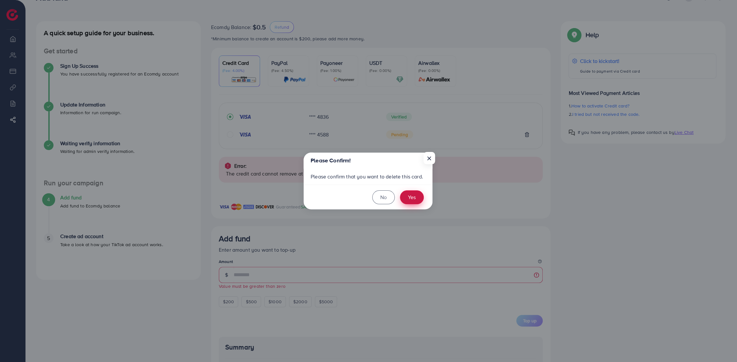
click at [411, 195] on button "Yes" at bounding box center [412, 197] width 24 height 14
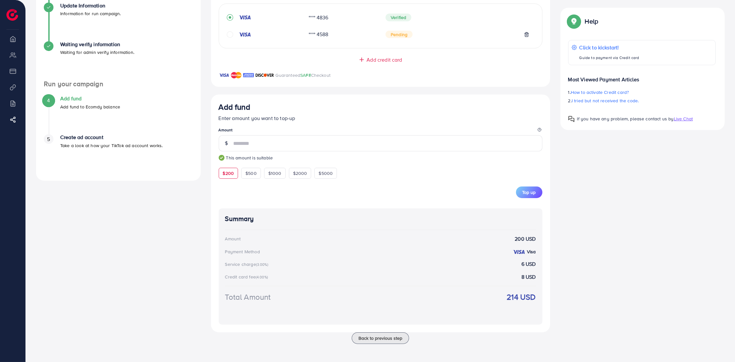
scroll to position [53, 0]
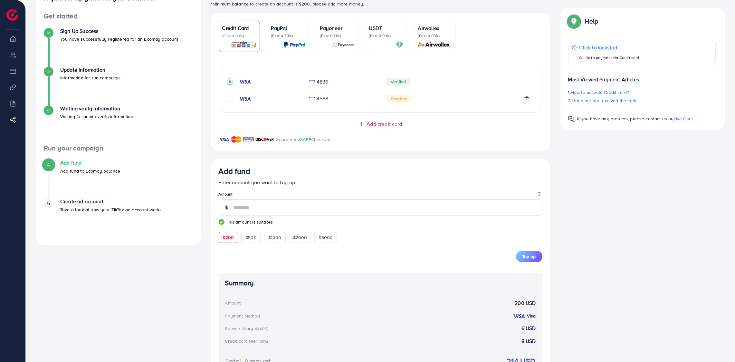
click at [393, 217] on span "*** This amount is suitable" at bounding box center [381, 212] width 324 height 26
click at [397, 207] on input "***" at bounding box center [388, 207] width 309 height 16
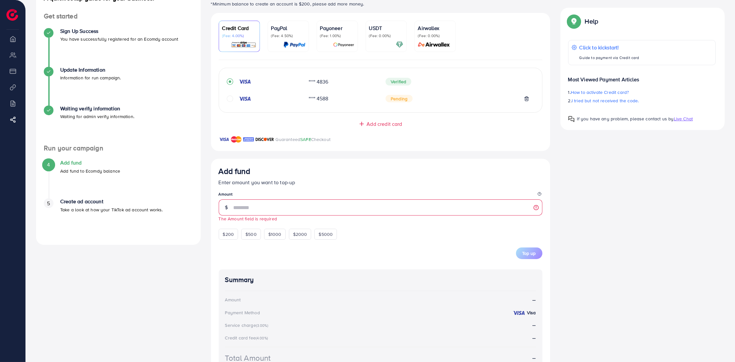
click at [381, 257] on div "Top up" at bounding box center [381, 253] width 324 height 12
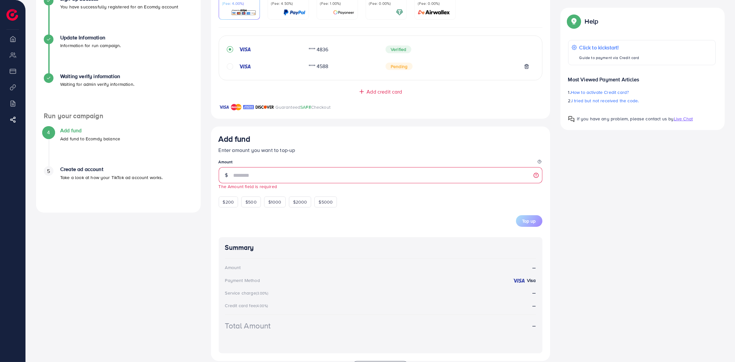
scroll to position [115, 0]
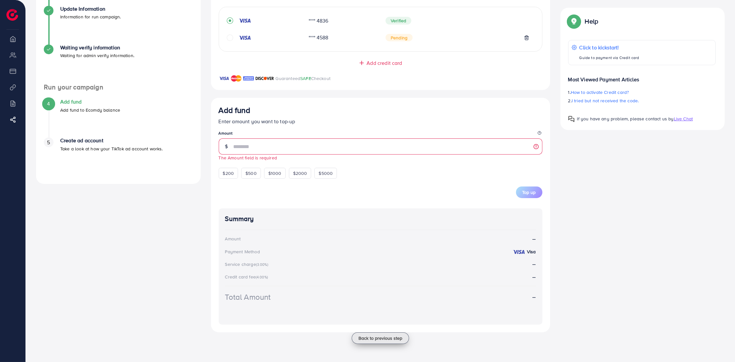
click at [402, 338] on button "Back to previous step" at bounding box center [380, 338] width 57 height 12
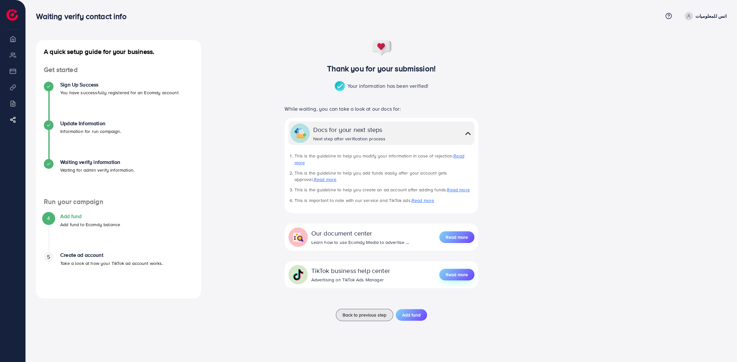
click at [463, 271] on span "Read more" at bounding box center [457, 274] width 22 height 6
click at [449, 272] on button "Read more" at bounding box center [456, 274] width 35 height 12
click at [381, 311] on span "Back to previous step" at bounding box center [365, 314] width 44 height 6
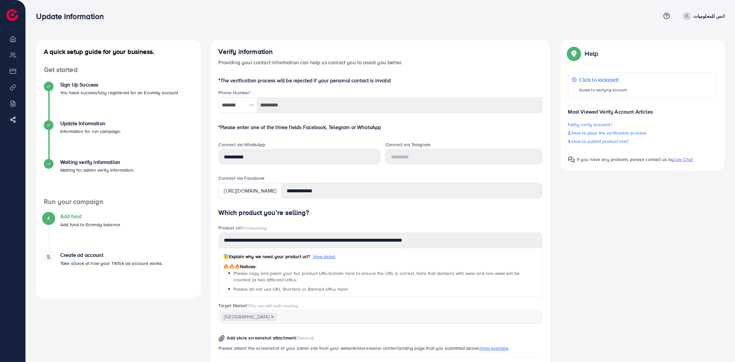
click at [73, 261] on p "Take a look at how your TikTok ad account works." at bounding box center [111, 263] width 103 height 8
click at [11, 39] on li "Overview" at bounding box center [12, 38] width 25 height 13
drag, startPoint x: 87, startPoint y: 221, endPoint x: 83, endPoint y: 250, distance: 29.0
click at [87, 221] on p "Add fund to Ecomdy balance" at bounding box center [90, 224] width 60 height 8
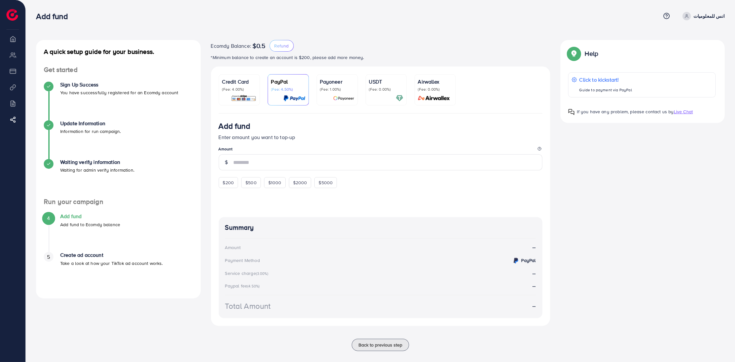
click at [234, 79] on p "Credit Card" at bounding box center [239, 82] width 34 height 8
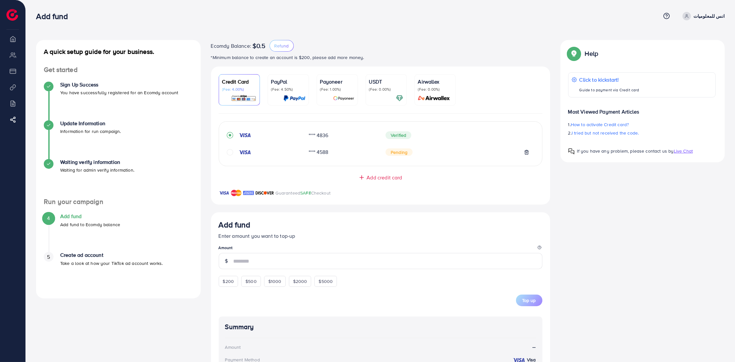
click at [89, 260] on p "Take a look at how your TikTok ad account works." at bounding box center [111, 263] width 103 height 8
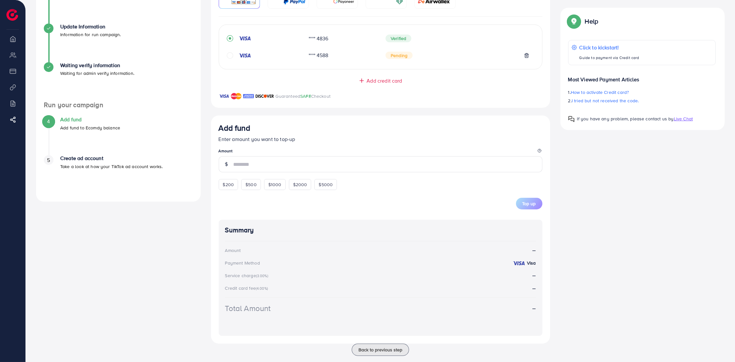
scroll to position [109, 0]
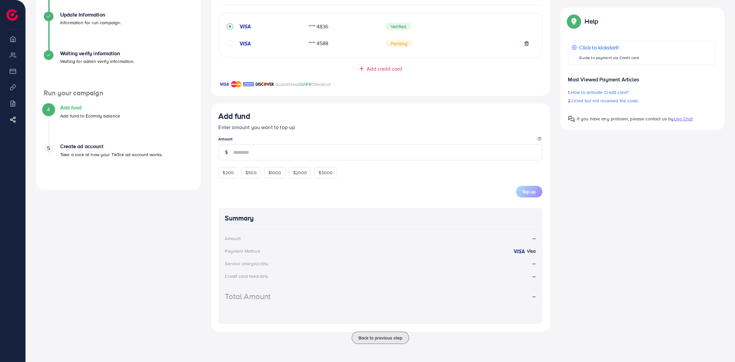
click at [377, 341] on button "Back to previous step" at bounding box center [380, 337] width 57 height 12
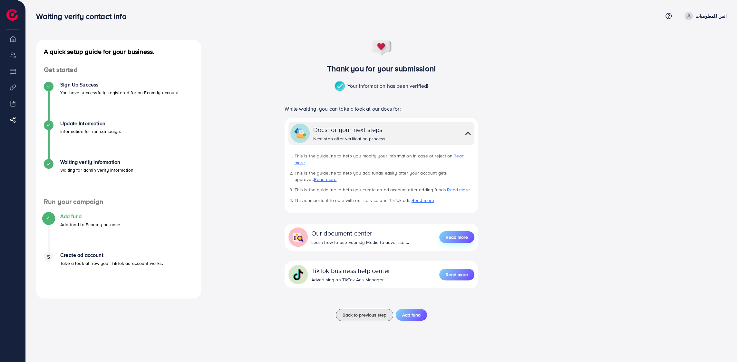
click at [446, 234] on button "Read more" at bounding box center [456, 237] width 35 height 12
click at [15, 55] on li "My ad accounts" at bounding box center [12, 54] width 25 height 13
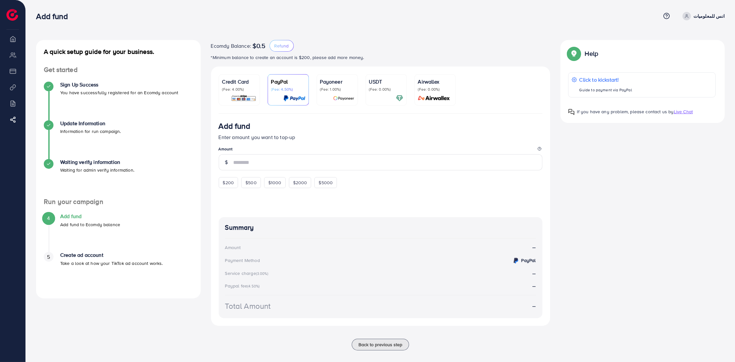
click at [238, 84] on p "Credit Card" at bounding box center [239, 82] width 34 height 8
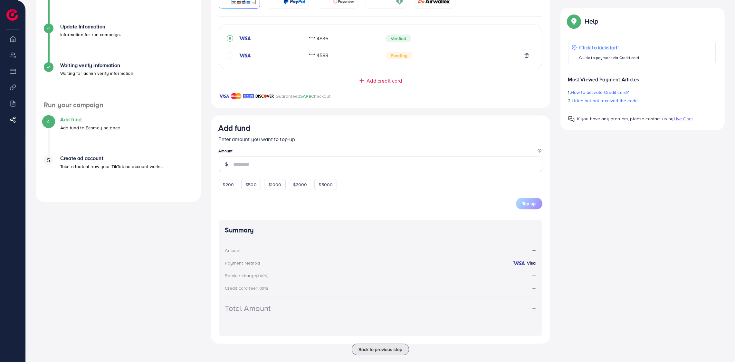
scroll to position [109, 0]
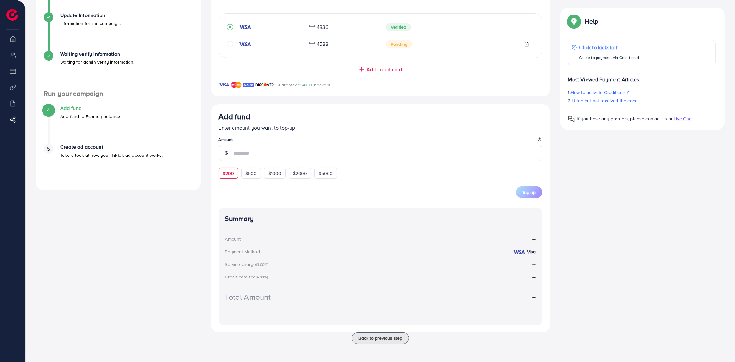
click at [231, 175] on span "$200" at bounding box center [228, 173] width 11 height 6
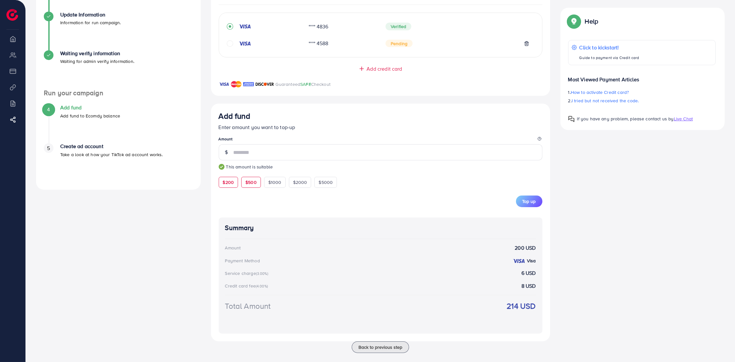
click at [256, 183] on span "$500" at bounding box center [251, 182] width 11 height 6
click at [291, 130] on p "Enter amount you want to top-up" at bounding box center [381, 127] width 324 height 8
click at [291, 129] on p "Enter amount you want to top-up" at bounding box center [381, 127] width 324 height 8
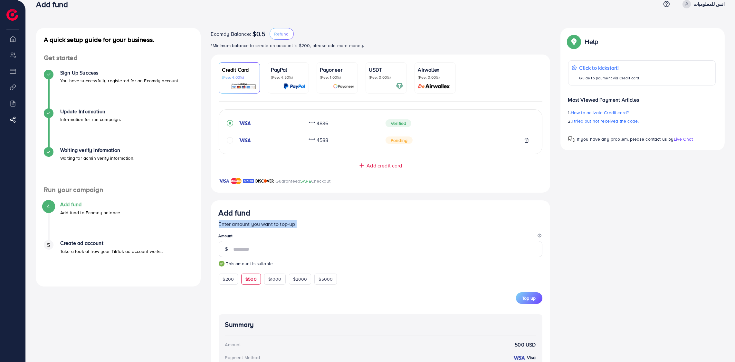
scroll to position [0, 0]
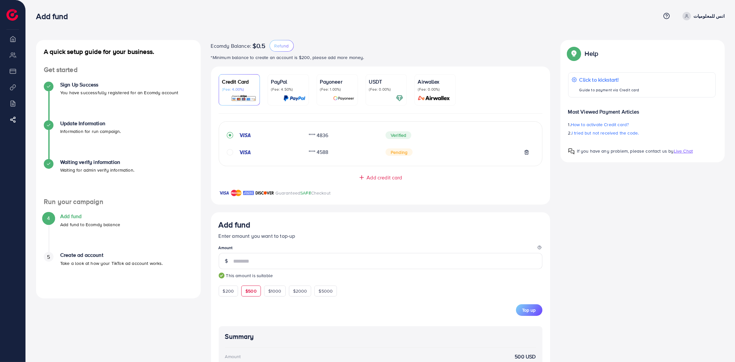
drag, startPoint x: 18, startPoint y: 44, endPoint x: 24, endPoint y: 45, distance: 7.0
click at [21, 44] on li "Overview" at bounding box center [12, 38] width 25 height 13
click at [303, 290] on span "$2000" at bounding box center [300, 290] width 14 height 6
click at [234, 290] on span "$200" at bounding box center [228, 290] width 11 height 6
type input "***"
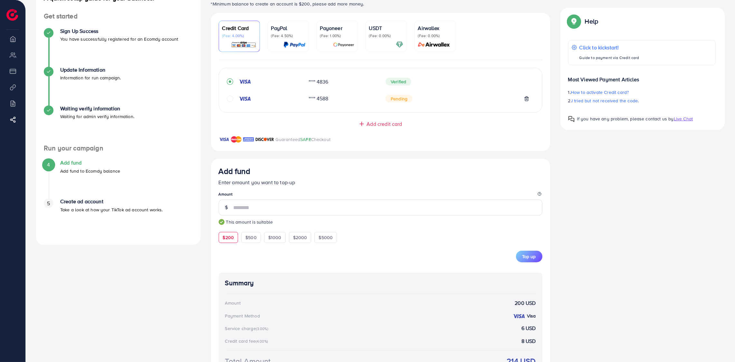
scroll to position [21, 0]
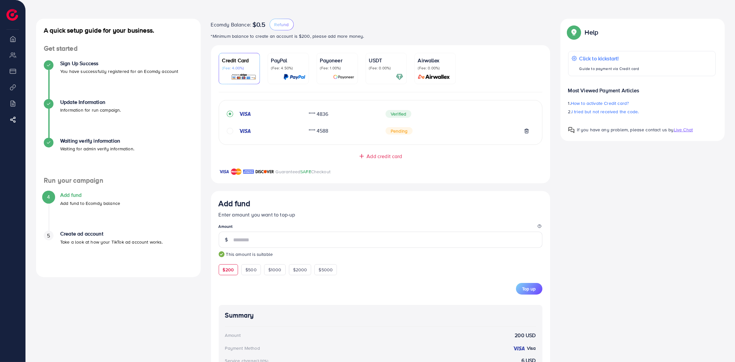
click at [84, 232] on h4 "Create ad account" at bounding box center [111, 233] width 103 height 6
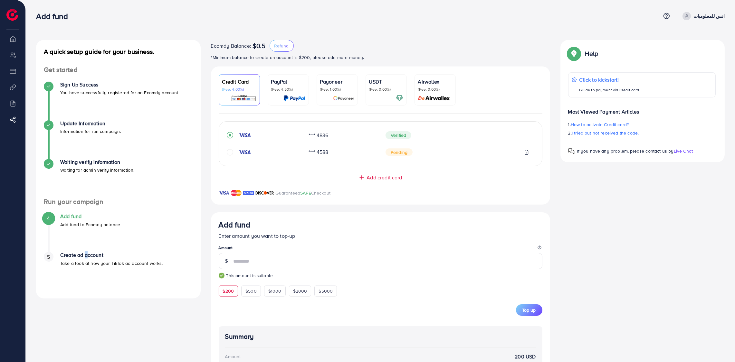
click at [287, 87] on p "(Fee: 4.50%)" at bounding box center [288, 89] width 34 height 5
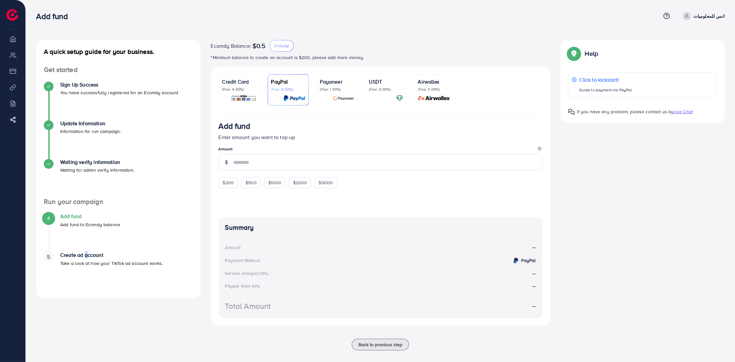
click at [242, 98] on img at bounding box center [243, 97] width 25 height 7
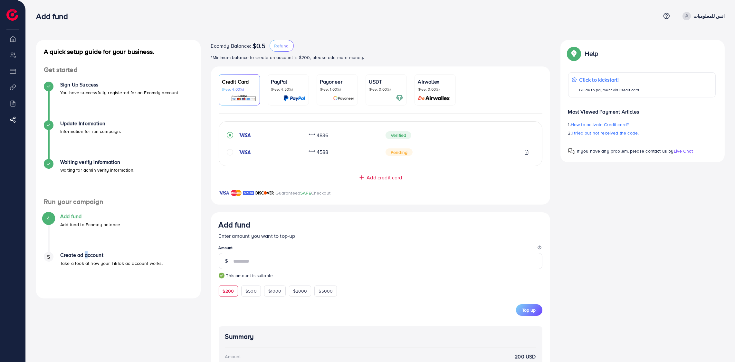
click at [335, 101] on img at bounding box center [343, 97] width 21 height 7
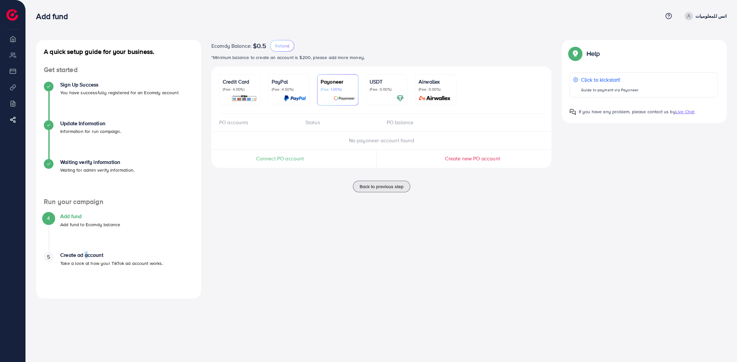
click at [383, 100] on div at bounding box center [387, 97] width 34 height 7
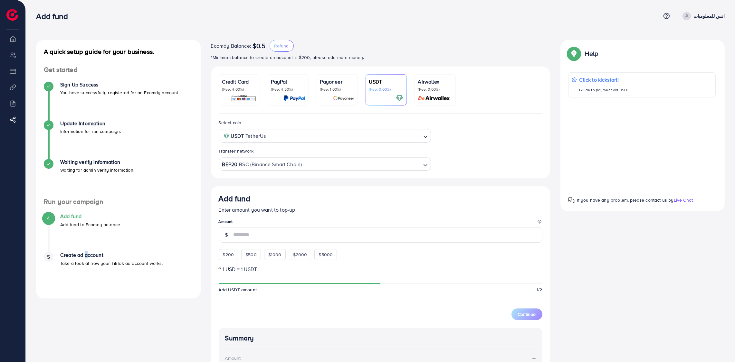
click at [243, 80] on p "Credit Card" at bounding box center [239, 82] width 34 height 8
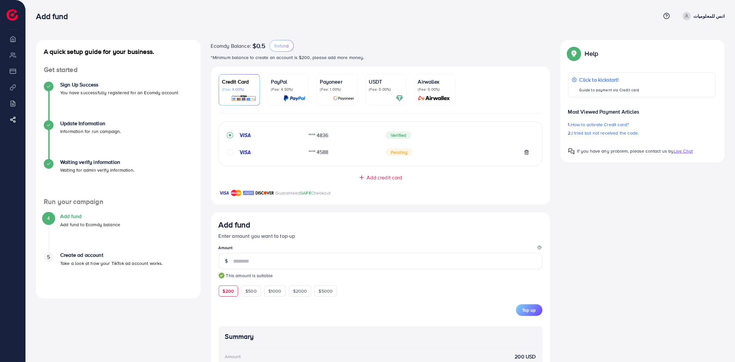
click at [229, 153] on icon "circle" at bounding box center [230, 152] width 6 height 6
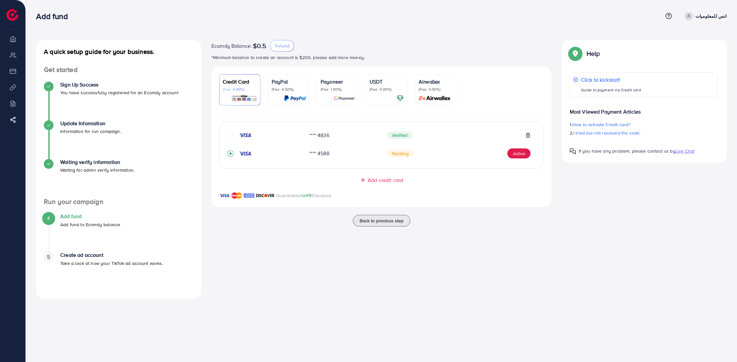
click at [395, 157] on span "Pending" at bounding box center [400, 154] width 27 height 8
click at [232, 137] on icon "circle" at bounding box center [230, 135] width 6 height 6
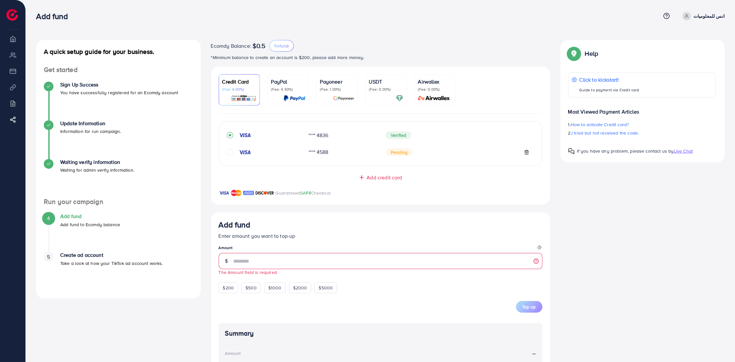
drag, startPoint x: 16, startPoint y: 68, endPoint x: 46, endPoint y: 72, distance: 29.9
click at [17, 68] on li "Payment" at bounding box center [12, 70] width 25 height 13
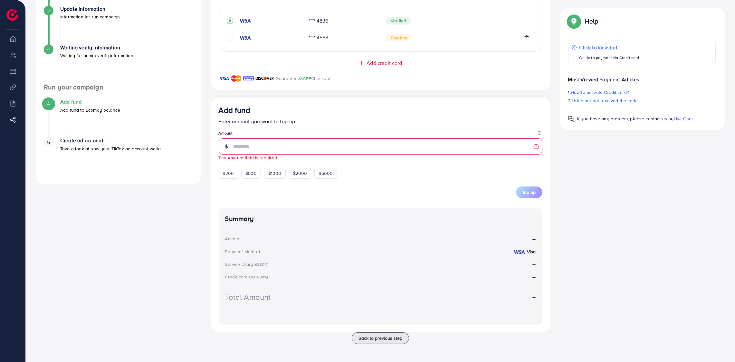
scroll to position [18, 0]
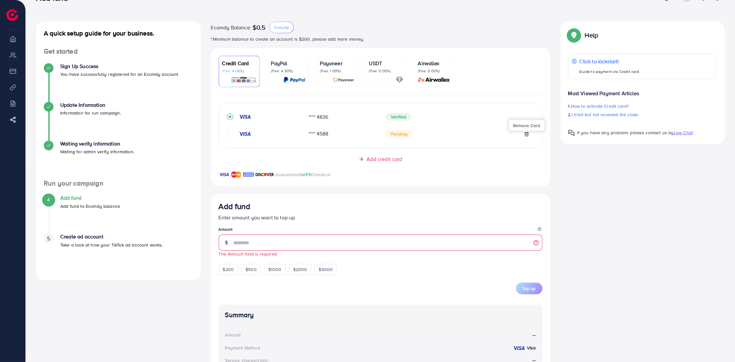
click at [528, 135] on icon at bounding box center [526, 133] width 5 height 5
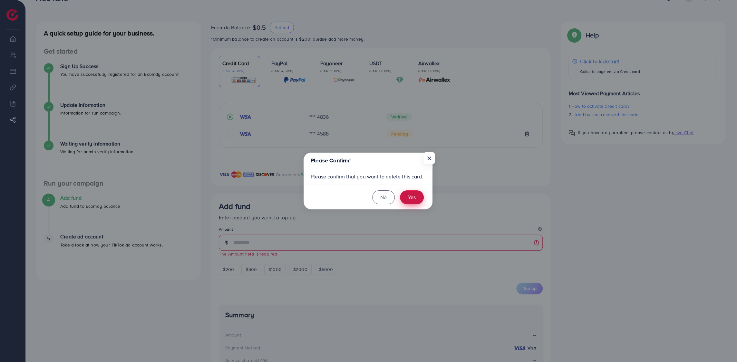
click at [406, 195] on button "Yes" at bounding box center [412, 197] width 24 height 14
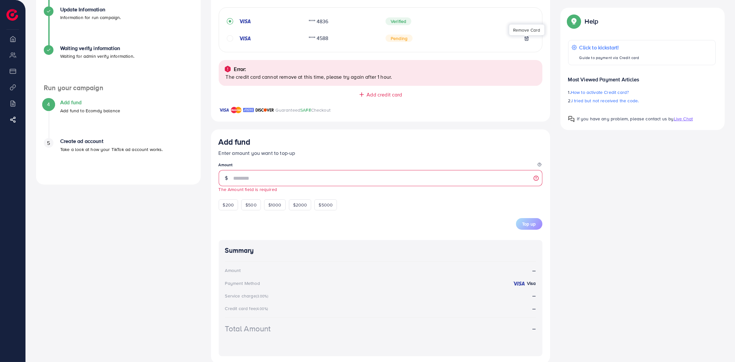
scroll to position [146, 0]
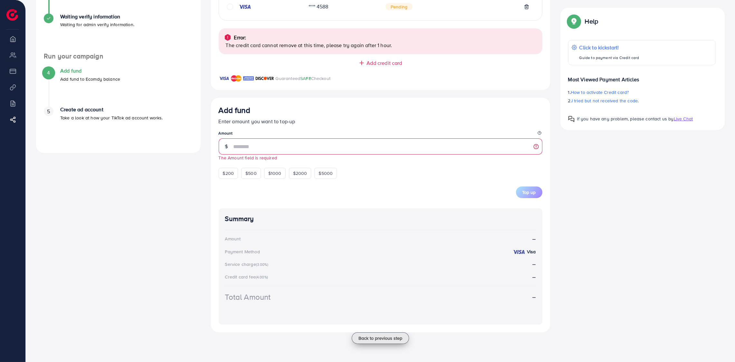
click at [369, 337] on span "Back to previous step" at bounding box center [381, 338] width 44 height 6
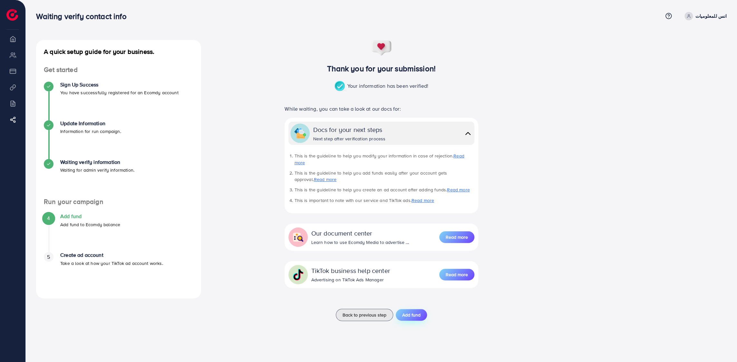
click at [412, 311] on span "Add fund" at bounding box center [411, 314] width 18 height 6
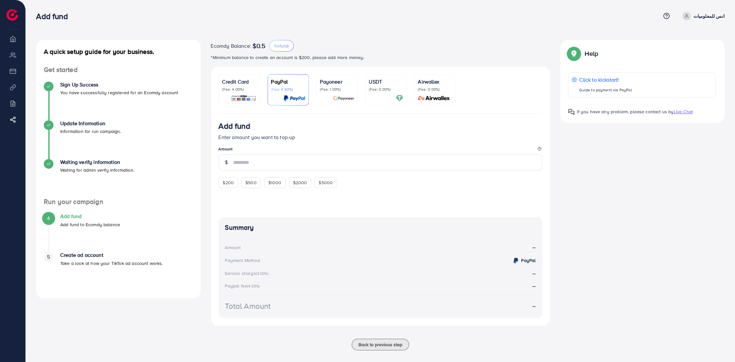
scroll to position [7, 0]
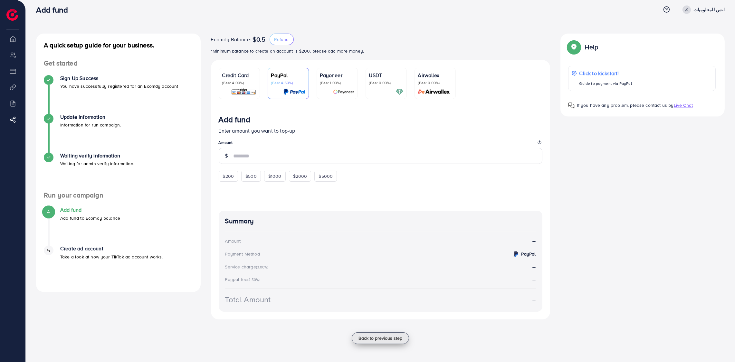
click at [372, 342] on button "Back to previous step" at bounding box center [380, 338] width 57 height 12
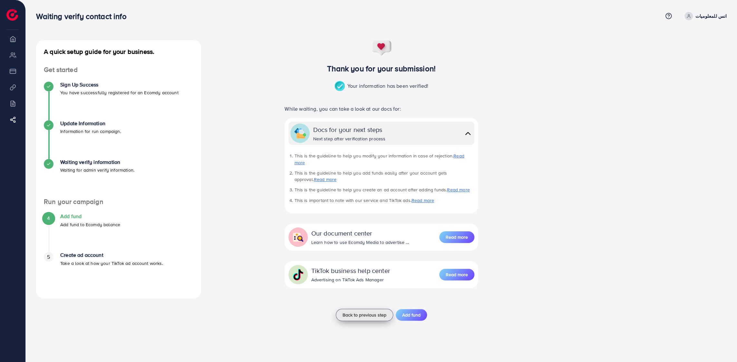
click at [349, 311] on span "Back to previous step" at bounding box center [365, 314] width 44 height 6
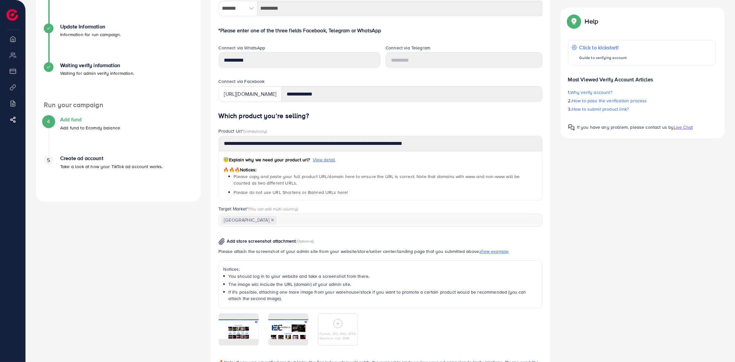
scroll to position [143, 0]
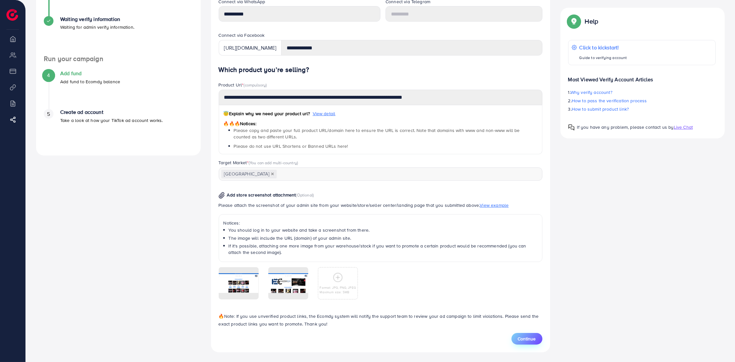
click at [527, 335] on span "Continue" at bounding box center [527, 338] width 18 height 6
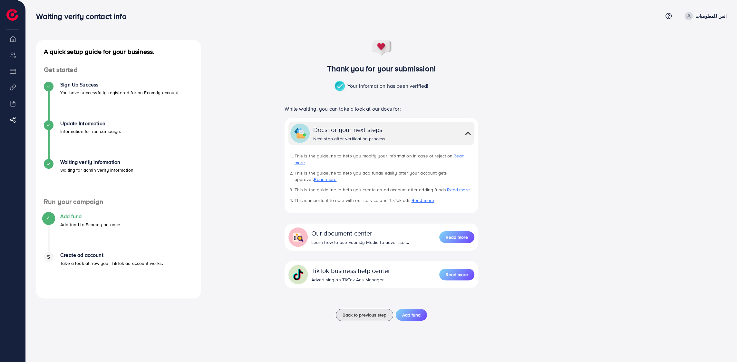
click at [469, 136] on img at bounding box center [467, 133] width 9 height 9
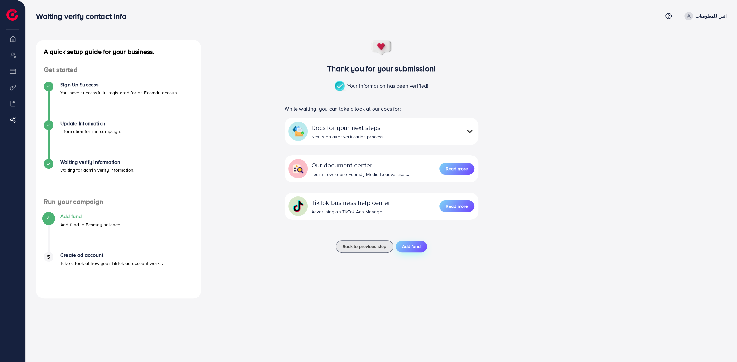
click at [412, 250] on button "Add fund" at bounding box center [411, 246] width 31 height 12
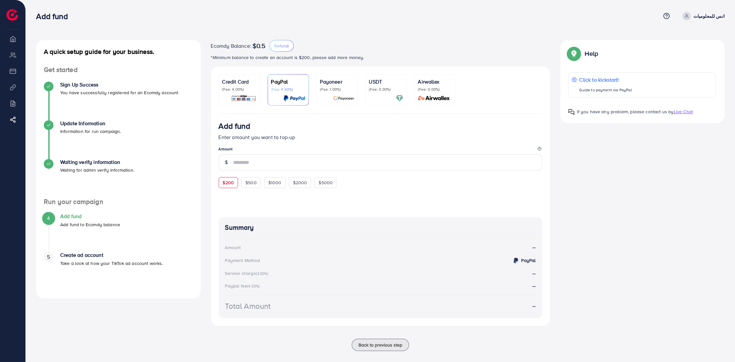
click at [237, 186] on div "$200" at bounding box center [229, 182] width 20 height 11
type input "***"
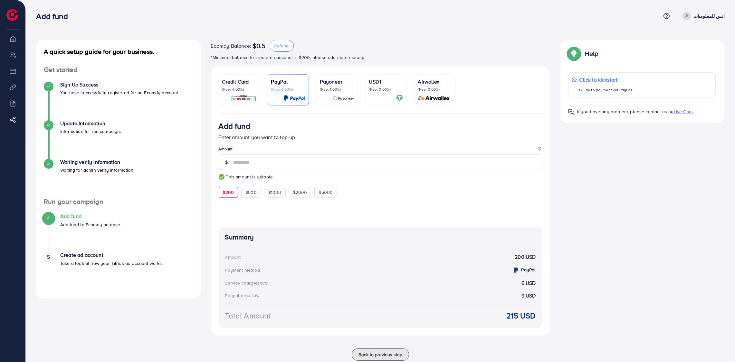
click at [252, 85] on div "Credit Card (Fee: 4.00%)" at bounding box center [239, 85] width 34 height 14
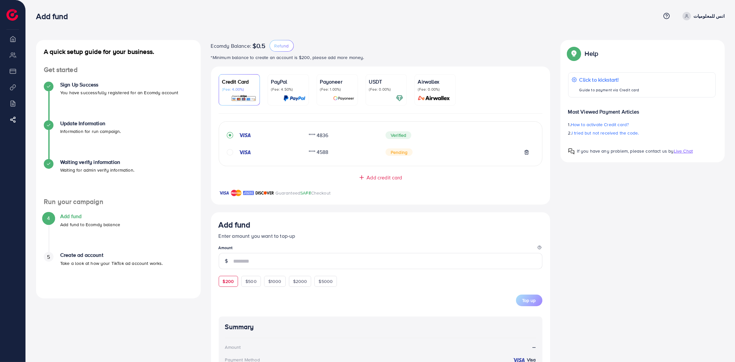
click at [234, 281] on div "$200" at bounding box center [229, 281] width 20 height 11
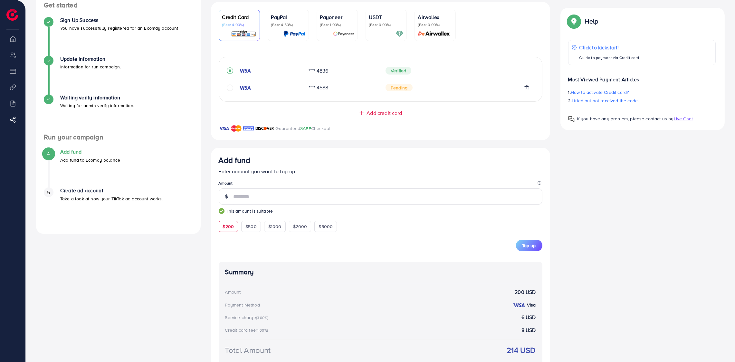
scroll to position [119, 0]
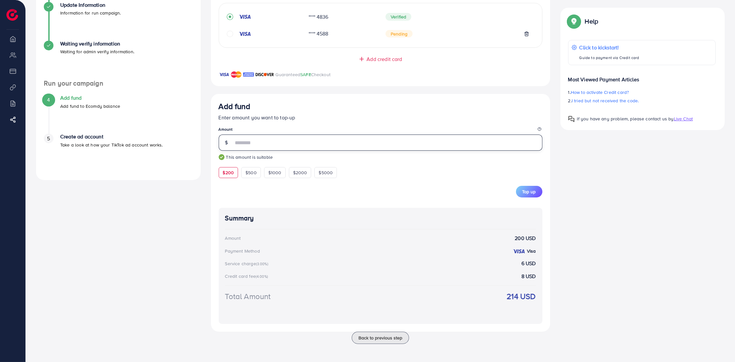
click at [300, 147] on input "***" at bounding box center [388, 142] width 309 height 16
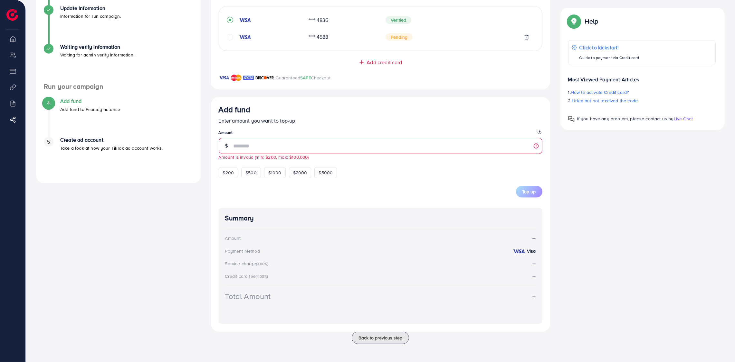
click at [337, 196] on div "Top up" at bounding box center [381, 192] width 324 height 12
click at [286, 140] on input "*" at bounding box center [388, 146] width 309 height 16
click at [285, 140] on input "*" at bounding box center [388, 146] width 309 height 16
click at [286, 140] on input "*" at bounding box center [388, 146] width 309 height 16
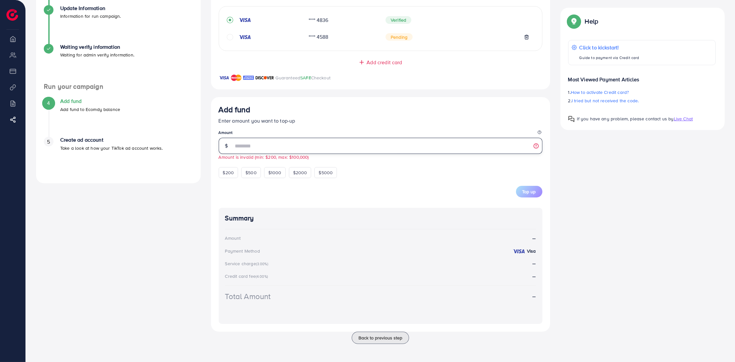
click at [286, 140] on input "*" at bounding box center [388, 146] width 309 height 16
click at [285, 142] on input "*" at bounding box center [388, 146] width 309 height 16
click at [323, 189] on div "Top up" at bounding box center [381, 192] width 324 height 12
click at [233, 175] on span "$200" at bounding box center [228, 172] width 11 height 6
type input "***"
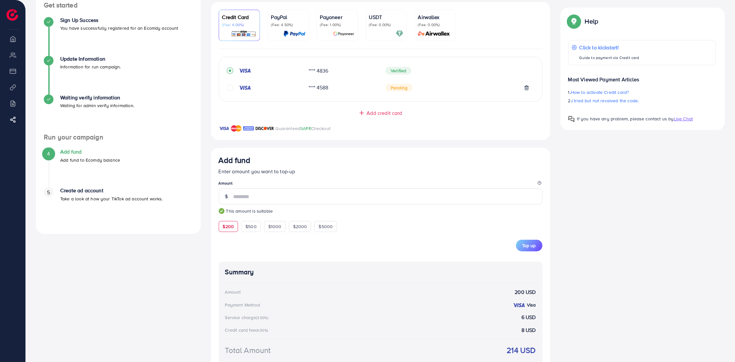
scroll to position [119, 0]
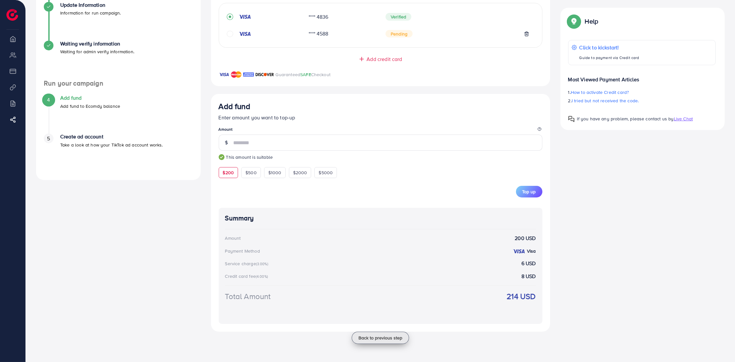
click at [396, 336] on span "Back to previous step" at bounding box center [381, 337] width 44 height 6
